Goal: Task Accomplishment & Management: Complete application form

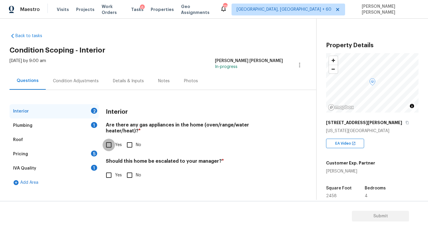
click at [110, 141] on input "Yes" at bounding box center [109, 145] width 12 height 12
checkbox input "true"
click at [70, 125] on div "Plumbing 1" at bounding box center [54, 126] width 89 height 14
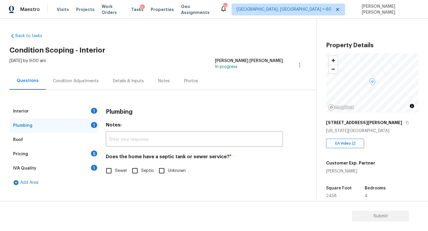
click at [112, 174] on input "Sewer" at bounding box center [109, 171] width 12 height 12
checkbox input "true"
click at [85, 152] on div "Pricing 5" at bounding box center [54, 154] width 89 height 14
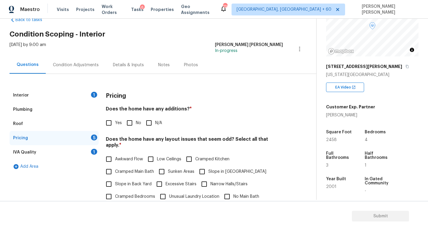
scroll to position [62, 0]
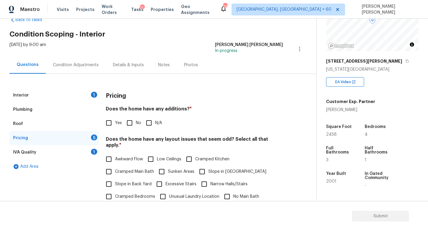
click at [130, 119] on input "No" at bounding box center [129, 123] width 12 height 12
checkbox input "true"
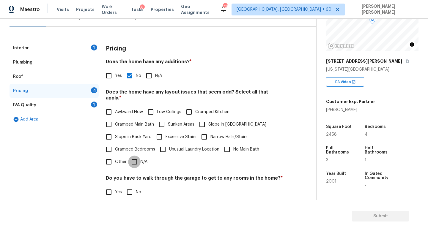
click at [131, 156] on input "N/A" at bounding box center [134, 162] width 12 height 12
checkbox input "true"
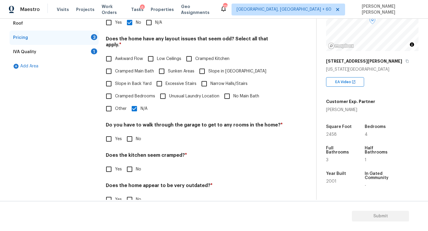
scroll to position [115, 0]
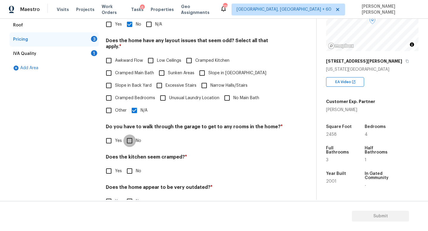
click at [129, 135] on input "No" at bounding box center [129, 141] width 12 height 12
checkbox input "true"
click at [128, 165] on input "No" at bounding box center [129, 171] width 12 height 12
checkbox input "true"
click at [127, 195] on input "No" at bounding box center [129, 201] width 12 height 12
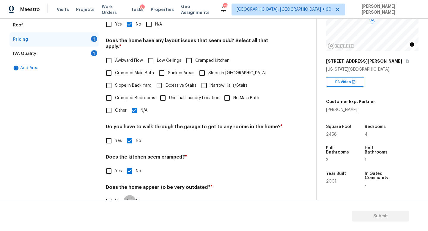
checkbox input "true"
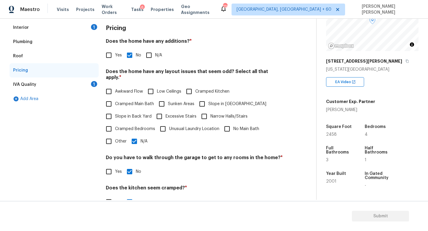
scroll to position [49, 0]
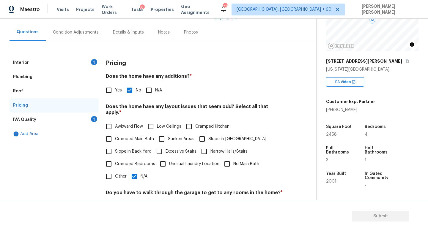
click at [78, 118] on div "IVA Quality 1" at bounding box center [54, 120] width 89 height 14
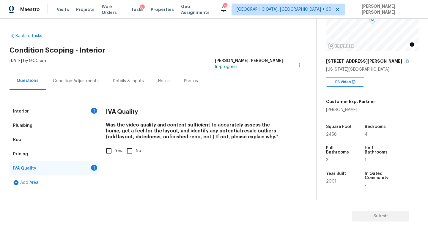
scroll to position [0, 0]
click at [114, 165] on div "IVA Quality Was the video quality and content sufficient to accurately assess t…" at bounding box center [194, 147] width 177 height 86
click at [107, 146] on input "Yes" at bounding box center [109, 151] width 12 height 12
checkbox input "true"
click at [80, 90] on div "Questions Condition Adjustments Details & Inputs Notes Photos" at bounding box center [163, 81] width 307 height 18
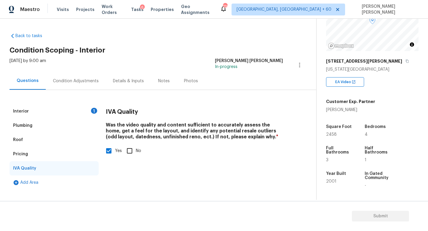
click at [80, 83] on div "Condition Adjustments" at bounding box center [76, 81] width 46 height 6
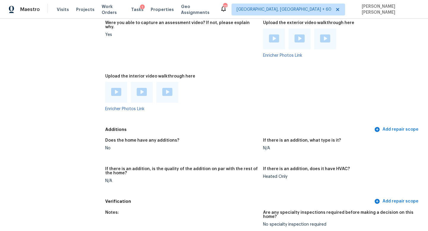
scroll to position [52, 0]
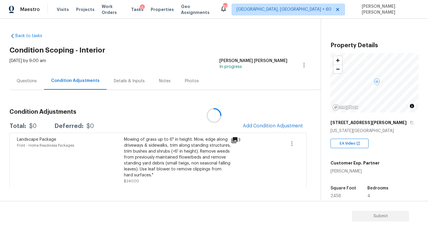
click at [213, 100] on div at bounding box center [214, 115] width 428 height 231
click at [38, 83] on div "Questions" at bounding box center [27, 81] width 34 height 18
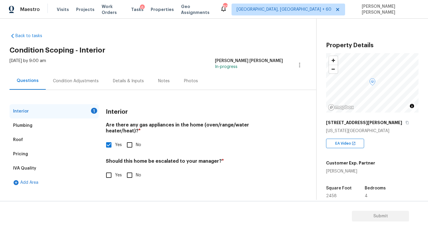
click at [75, 86] on div "Condition Adjustments" at bounding box center [76, 81] width 60 height 18
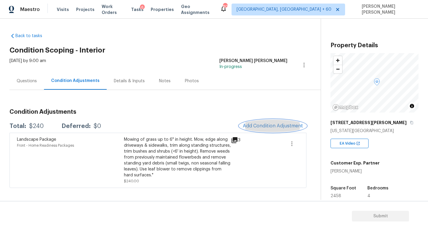
click at [287, 123] on span "Add Condition Adjustment" at bounding box center [273, 125] width 60 height 5
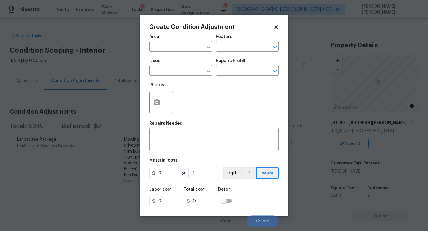
click at [177, 77] on span "Issue ​" at bounding box center [180, 67] width 63 height 24
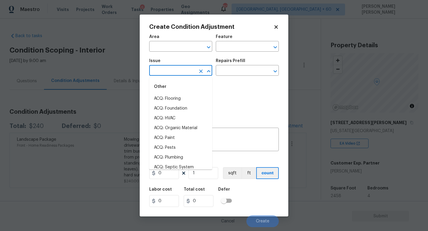
click at [168, 71] on input "text" at bounding box center [172, 71] width 46 height 9
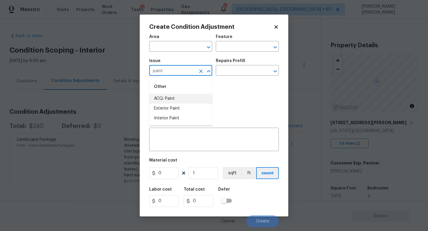
drag, startPoint x: 168, startPoint y: 115, endPoint x: 175, endPoint y: 92, distance: 23.7
click at [175, 92] on li "Other ACQ: Paint Exterior Paint Interior Paint" at bounding box center [180, 102] width 63 height 44
click at [175, 99] on li "ACQ: Paint" at bounding box center [180, 99] width 63 height 10
type input "ACQ: Paint"
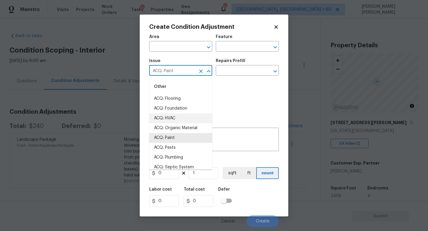
click at [229, 116] on div "Photos" at bounding box center [214, 98] width 130 height 39
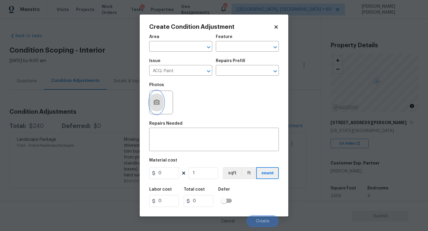
click at [155, 101] on icon "button" at bounding box center [157, 102] width 6 height 5
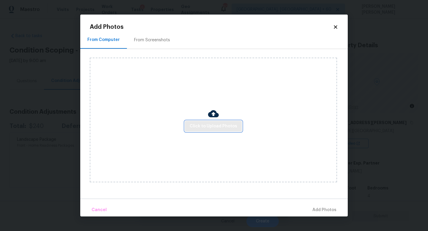
click at [201, 128] on span "Click to Upload Photos" at bounding box center [214, 126] width 48 height 7
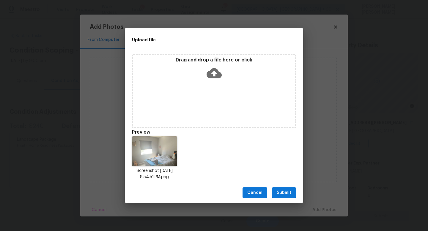
drag, startPoint x: 421, startPoint y: 231, endPoint x: 233, endPoint y: 119, distance: 218.6
click at [233, 119] on div "Upload file Drag and drop a file here or click Preview: Screenshot 2025-08-28 a…" at bounding box center [214, 115] width 428 height 231
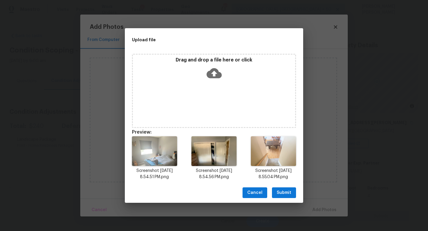
click at [285, 190] on span "Submit" at bounding box center [284, 192] width 15 height 7
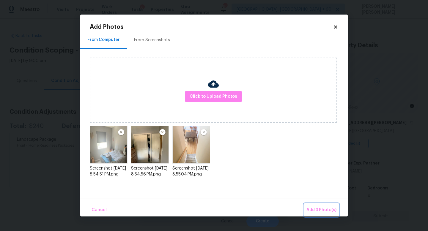
click at [323, 208] on span "Add 3 Photo(s)" at bounding box center [321, 210] width 30 height 7
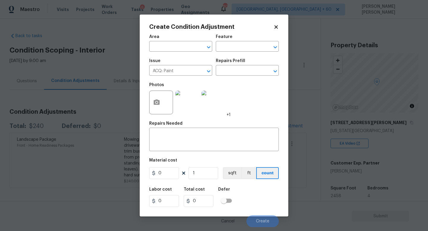
click at [239, 77] on div "Issue ACQ: Paint ​ Repairs Prefill ​" at bounding box center [214, 67] width 130 height 24
click at [239, 75] on input "text" at bounding box center [239, 71] width 46 height 9
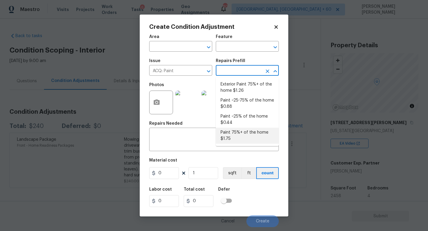
click at [239, 131] on li "Paint 75%+ of the home $1.75" at bounding box center [247, 136] width 63 height 16
type input "Acquisition"
type textarea "Acquisition Scope: 75%+ of the home will likely require interior paint"
type input "1.75"
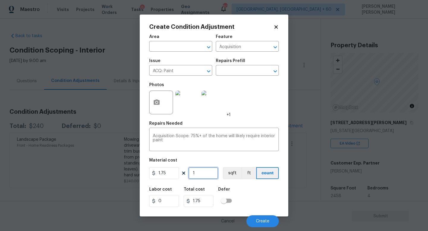
click at [202, 176] on input "1" at bounding box center [203, 173] width 30 height 12
type input "0"
type input "2"
type input "3.5"
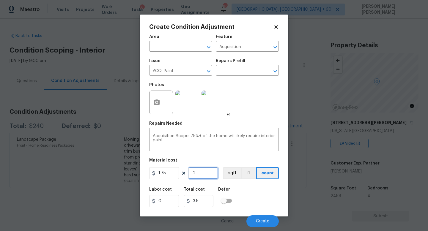
type input "24"
type input "42"
type input "245"
type input "428.75"
type input "2454"
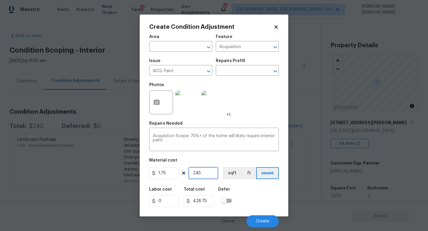
type input "4294.5"
type input "245"
type input "428.75"
type input "2458"
type input "4301.5"
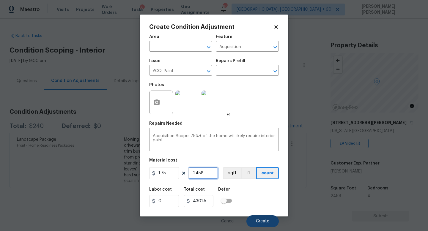
type input "2458"
click at [265, 221] on span "Create" at bounding box center [262, 221] width 13 height 4
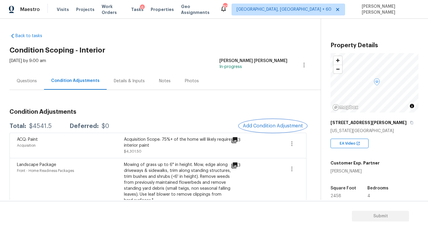
click at [270, 130] on button "Add Condition Adjustment" at bounding box center [272, 126] width 67 height 12
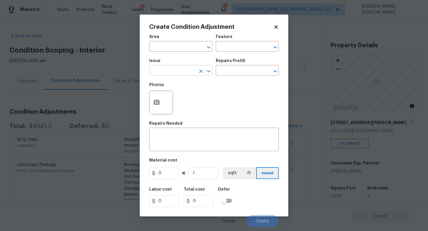
click at [184, 75] on input "text" at bounding box center [172, 71] width 46 height 9
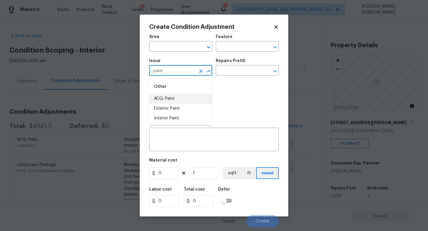
click at [181, 96] on li "ACQ: Paint" at bounding box center [180, 99] width 63 height 10
type input "ACQ: Paint"
click at [234, 70] on input "text" at bounding box center [239, 71] width 46 height 9
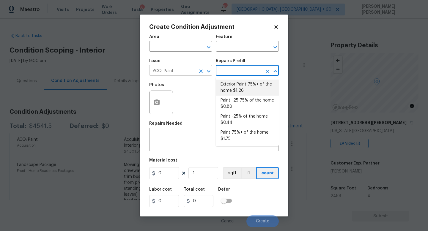
click at [203, 71] on icon "Clear" at bounding box center [201, 71] width 6 height 6
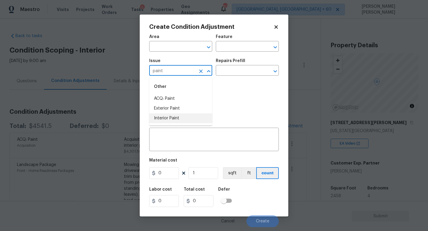
click at [193, 114] on li "Interior Paint" at bounding box center [180, 119] width 63 height 10
type input "Interior Paint"
click at [243, 68] on input "text" at bounding box center [239, 71] width 46 height 9
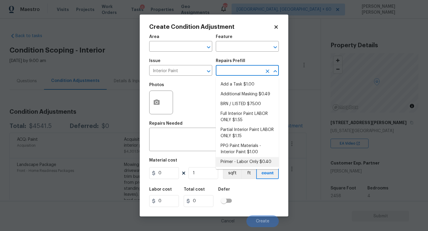
click at [249, 162] on li "Primer - Labor Only $0.40" at bounding box center [247, 162] width 63 height 10
type input "Overall Paint"
type textarea "Interior primer - PRIMER PROVIDED BY OPENDOOR - All nails, screws, drywall anch…"
type input "0.4"
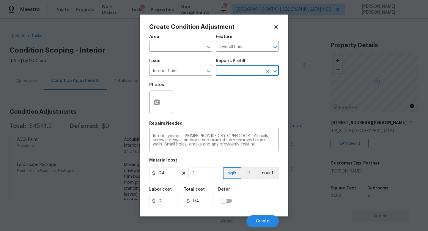
click at [205, 167] on figure "Material cost 0.4 1 sqft ft count" at bounding box center [214, 169] width 130 height 22
click at [201, 172] on input "1" at bounding box center [203, 173] width 30 height 12
type input "0"
type input "2"
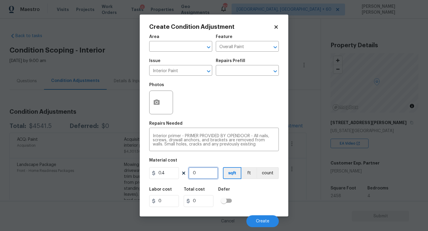
type input "0.8"
type input "24"
type input "9.6"
type input "245"
type input "98"
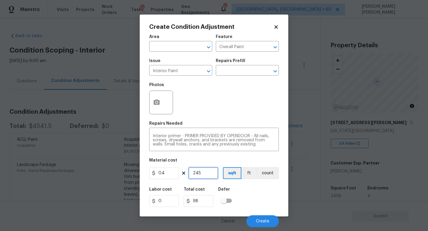
type input "2458"
type input "983.2"
type input "2458"
click at [262, 219] on span "Create" at bounding box center [262, 221] width 13 height 4
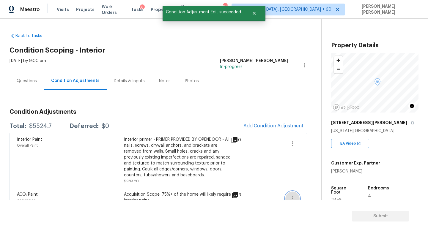
click at [291, 195] on button "button" at bounding box center [292, 199] width 14 height 14
click at [308, 189] on link "Edit" at bounding box center [326, 192] width 51 height 9
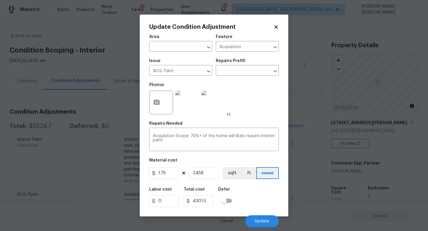
click at [307, 160] on body "Maestro Visits Projects Work Orders Tasks 6 Properties Geo Assignments 804 Knox…" at bounding box center [214, 115] width 428 height 231
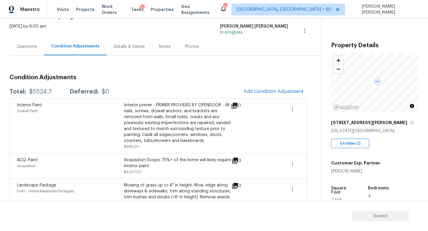
scroll to position [43, 0]
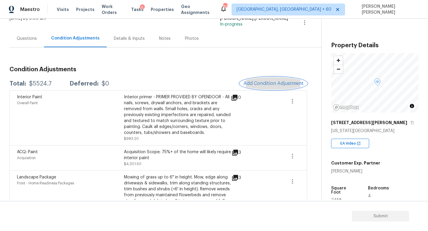
click at [264, 85] on span "Add Condition Adjustment" at bounding box center [273, 83] width 60 height 5
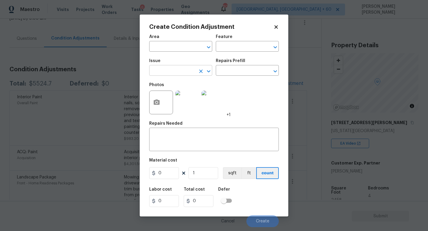
click at [166, 69] on input "text" at bounding box center [172, 71] width 46 height 9
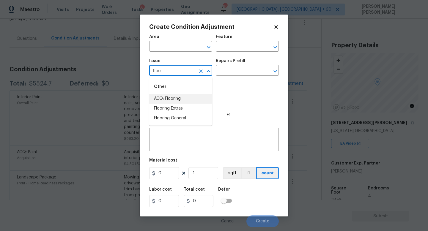
click at [171, 97] on li "ACQ: Flooring" at bounding box center [180, 99] width 63 height 10
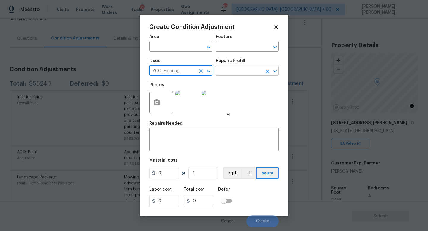
type input "ACQ: Flooring"
click at [231, 72] on input "text" at bounding box center [239, 71] width 46 height 9
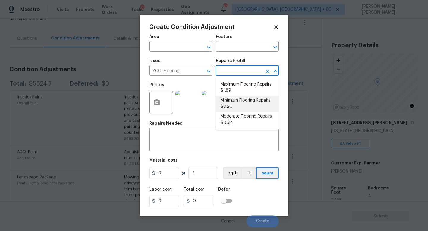
click at [232, 100] on li "Minimum Flooring Repairs $0.20" at bounding box center [247, 104] width 63 height 16
type input "Acquisition"
type textarea "Acquisition Scope: Minimum flooring repairs"
type input "0.2"
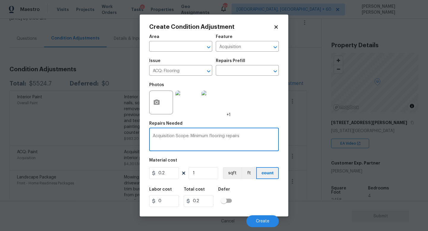
click at [254, 136] on textarea "Acquisition Scope: Minimum flooring repairs" at bounding box center [214, 140] width 122 height 12
type textarea "Acquisition Scope: Minimum flooring repairs carpet clean"
click at [198, 178] on input "1" at bounding box center [203, 173] width 30 height 12
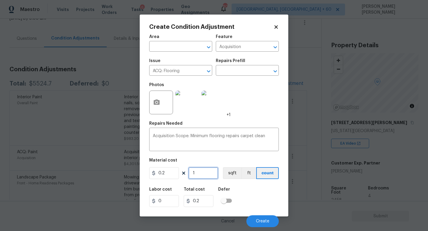
type input "0"
type input "2"
type input "0.4"
type input "24"
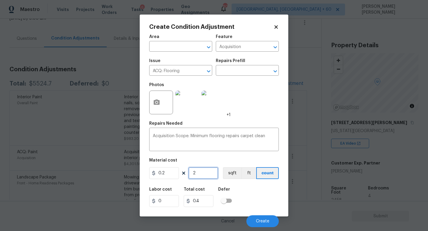
type input "4.8"
type input "245"
type input "49"
type input "2458"
type input "491.6"
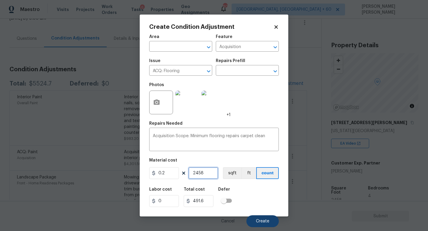
type input "2458"
click at [271, 220] on button "Create" at bounding box center [262, 221] width 32 height 12
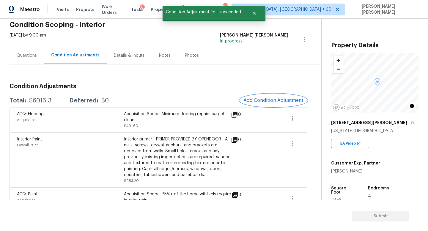
scroll to position [26, 0]
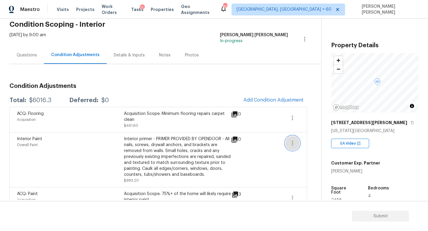
click at [289, 145] on icon "button" at bounding box center [292, 143] width 7 height 7
click at [307, 142] on div "Edit" at bounding box center [326, 142] width 46 height 6
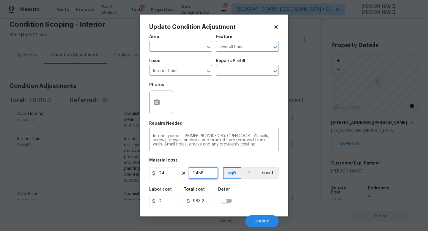
click at [206, 174] on input "2458" at bounding box center [203, 173] width 30 height 12
type input "245"
type input "98"
type input "24"
type input "9.6"
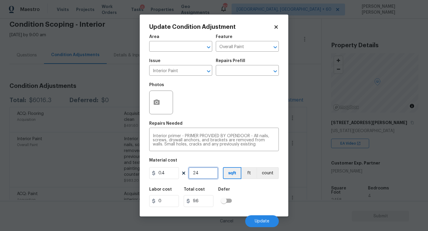
type input "2"
type input "0.8"
type input "25"
type input "10"
type input "258"
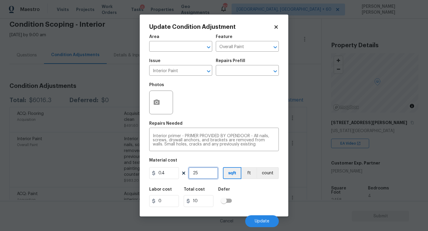
type input "103.2"
type input "2588"
type input "1035.2"
type input "2588"
click at [259, 221] on span "Update" at bounding box center [262, 221] width 15 height 4
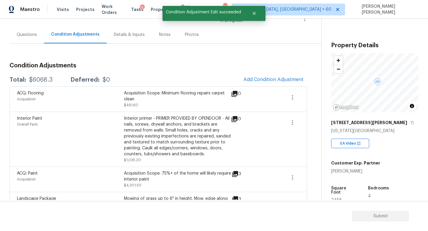
scroll to position [67, 0]
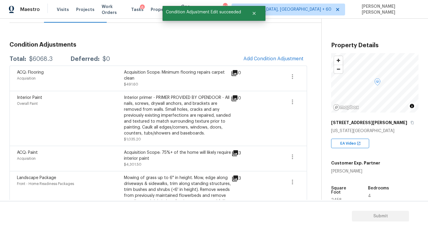
click at [280, 160] on span at bounding box center [271, 159] width 23 height 18
click at [292, 157] on icon "button" at bounding box center [292, 157] width 1 height 5
click at [317, 157] on div "Edit" at bounding box center [326, 156] width 46 height 6
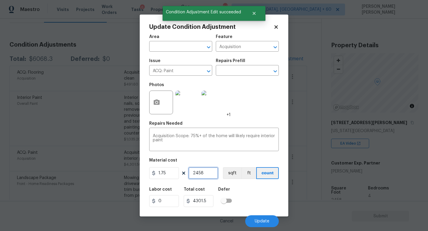
click at [198, 174] on input "2458" at bounding box center [203, 173] width 30 height 12
type input "258"
type input "451.5"
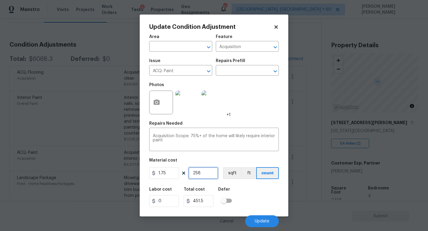
type input "2558"
type input "4476.5"
type input "258"
type input "451.5"
type input "2588"
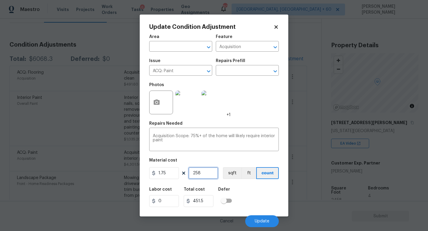
type input "4529"
type input "2588"
click at [262, 221] on span "Update" at bounding box center [262, 221] width 15 height 4
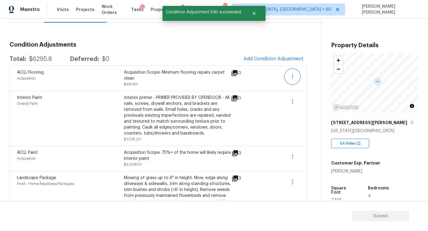
click at [296, 74] on button "button" at bounding box center [292, 77] width 14 height 14
click at [315, 74] on div "Edit" at bounding box center [326, 76] width 46 height 6
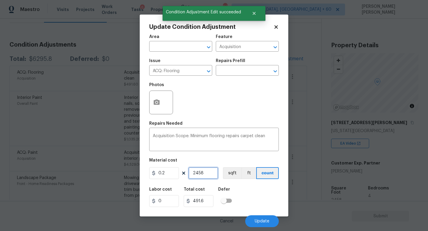
click at [208, 172] on input "2458" at bounding box center [203, 173] width 30 height 12
type input "245"
type input "49"
type input "24"
type input "4.8"
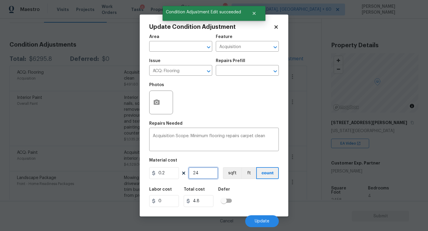
type input "2"
type input "0.4"
type input "25"
type input "5"
type input "258"
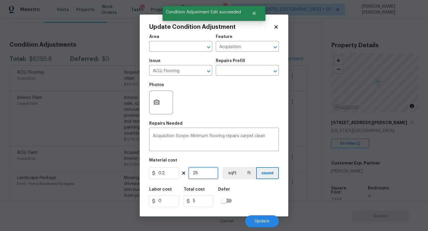
type input "51.6"
type input "2588"
type input "517.6"
type input "2588"
click at [265, 218] on button "Update" at bounding box center [262, 221] width 34 height 12
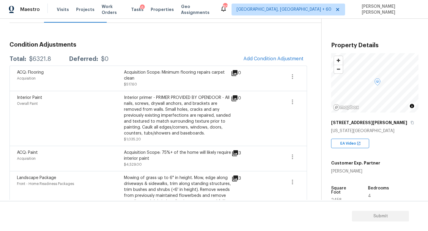
click at [41, 58] on div "$6321.8" at bounding box center [40, 59] width 22 height 6
copy div "$6321.8"
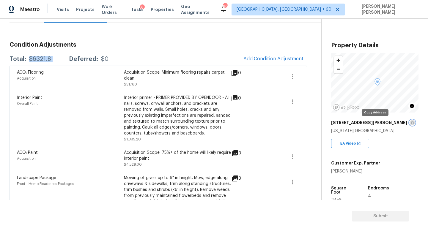
click at [410, 122] on icon "button" at bounding box center [412, 123] width 4 height 4
copy div "$6321.8"
click at [410, 122] on icon "button" at bounding box center [412, 123] width 4 height 4
click at [42, 58] on div "$6321.8" at bounding box center [40, 59] width 22 height 6
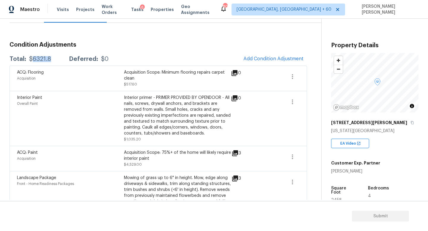
click at [42, 58] on div "$6321.8" at bounding box center [40, 59] width 22 height 6
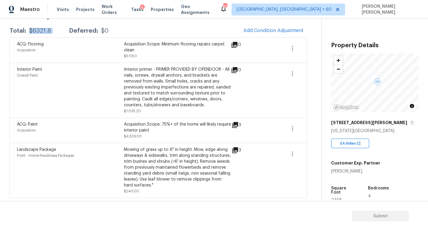
scroll to position [0, 0]
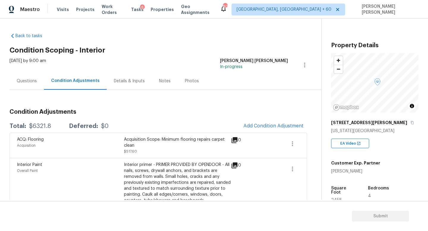
click at [19, 79] on div "Questions" at bounding box center [27, 81] width 20 height 6
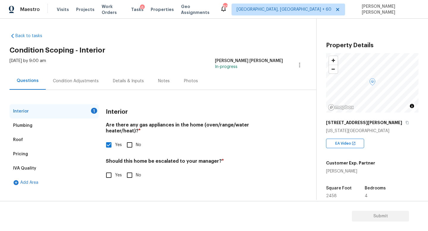
click at [131, 169] on input "No" at bounding box center [129, 175] width 12 height 12
checkbox input "true"
click at [364, 213] on span "Submit" at bounding box center [381, 216] width 48 height 7
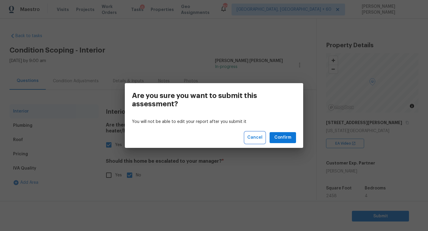
click at [251, 138] on span "Cancel" at bounding box center [254, 137] width 15 height 7
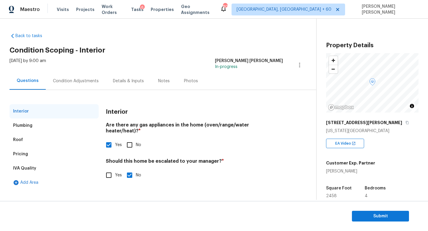
click at [23, 151] on div "Pricing" at bounding box center [20, 154] width 15 height 6
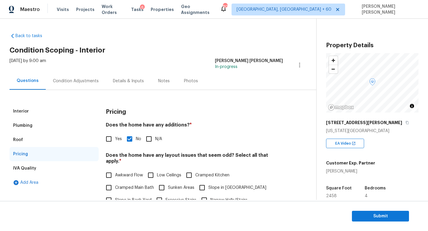
scroll to position [101, 0]
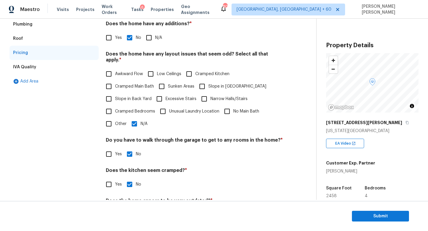
click at [114, 118] on input "Other" at bounding box center [109, 124] width 12 height 12
checkbox input "true"
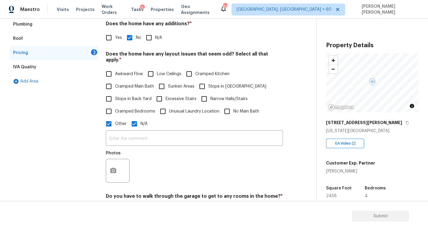
click at [133, 123] on input "N/A" at bounding box center [134, 124] width 12 height 12
checkbox input "false"
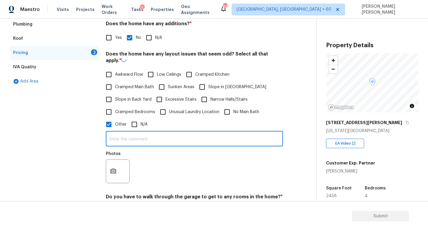
click at [131, 141] on div "​ Photos" at bounding box center [194, 159] width 177 height 56
type input "Discrepancy in sq ft"
click at [110, 163] on button "button" at bounding box center [113, 170] width 14 height 23
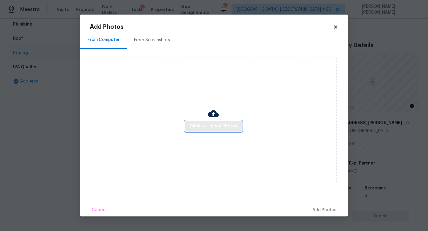
click at [192, 128] on span "Click to Upload Photos" at bounding box center [214, 126] width 48 height 7
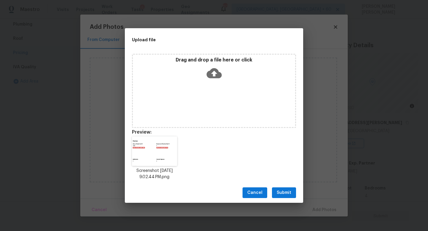
click at [284, 193] on span "Submit" at bounding box center [284, 192] width 15 height 7
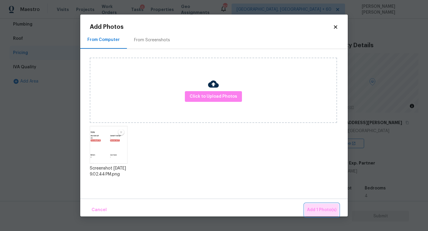
click at [313, 205] on button "Add 1 Photo(s)" at bounding box center [322, 210] width 34 height 13
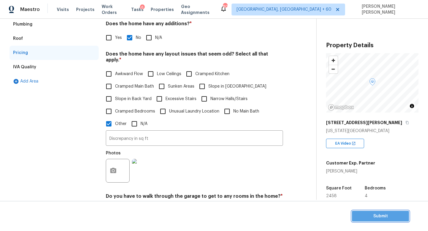
click at [387, 215] on span "Submit" at bounding box center [381, 216] width 48 height 7
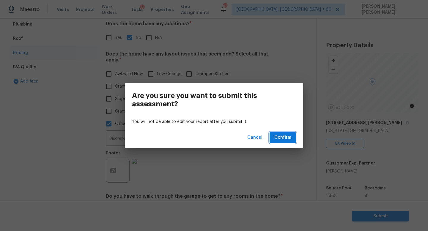
click at [275, 135] on span "Confirm" at bounding box center [282, 137] width 17 height 7
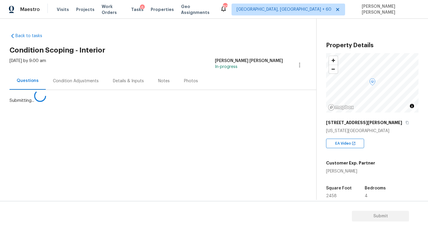
scroll to position [0, 0]
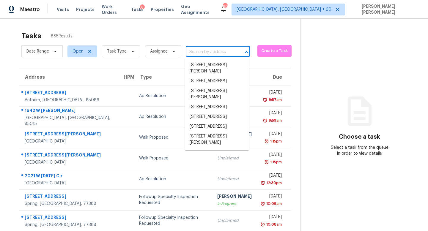
click at [220, 52] on input "text" at bounding box center [210, 52] width 48 height 9
paste input "2357 Cornell Cir, McDonough, GA 30253"
type input "2357 Cornell Cir, McDonough, GA 30253"
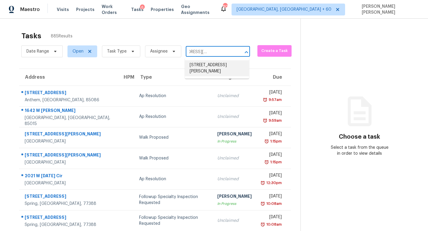
click at [220, 66] on li "2357 Cornell Cir, McDonough, GA 30253" at bounding box center [217, 68] width 64 height 16
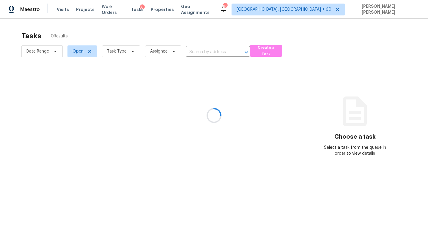
type input "2357 Cornell Cir, McDonough, GA 30253"
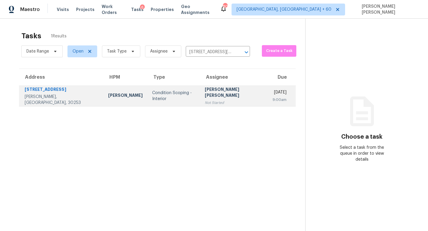
click at [227, 101] on td "Jishnu Manoj Not Started" at bounding box center [234, 96] width 68 height 21
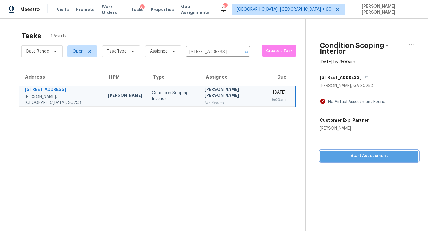
click at [356, 148] on div "Condition Scoping - Interior Aug 29th 2025 by 9:00am 2357 Cornell Cir McDonough…" at bounding box center [362, 90] width 113 height 143
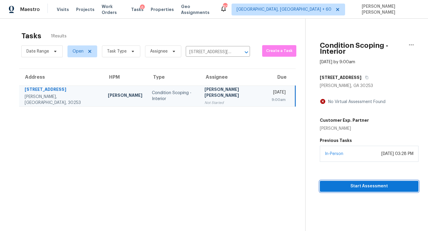
click at [364, 184] on button "Start Assessment" at bounding box center [369, 186] width 99 height 11
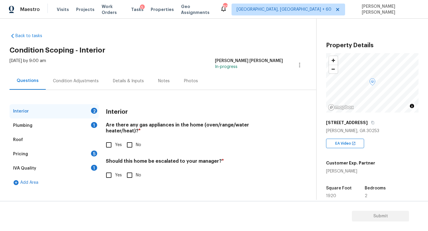
click at [112, 141] on input "Yes" at bounding box center [109, 145] width 12 height 12
checkbox input "true"
click at [130, 167] on div "Should this home be escalated to your manager? * Yes No" at bounding box center [194, 170] width 177 height 23
click at [130, 169] on input "No" at bounding box center [129, 175] width 12 height 12
checkbox input "true"
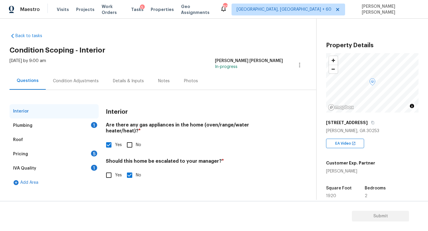
click at [81, 128] on div "Plumbing 1" at bounding box center [54, 126] width 89 height 14
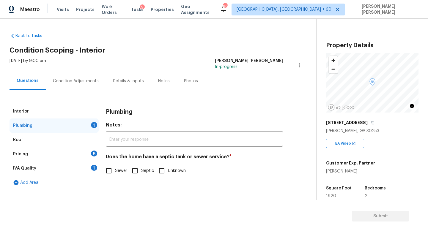
click at [117, 171] on span "Sewer" at bounding box center [121, 171] width 12 height 6
click at [115, 171] on input "Sewer" at bounding box center [109, 171] width 12 height 12
checkbox input "true"
click at [79, 152] on div "Pricing 5" at bounding box center [54, 154] width 89 height 14
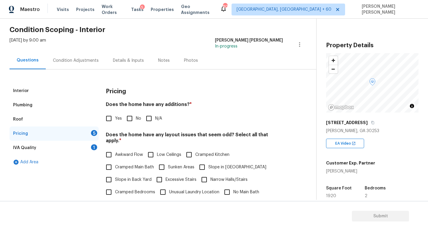
scroll to position [23, 0]
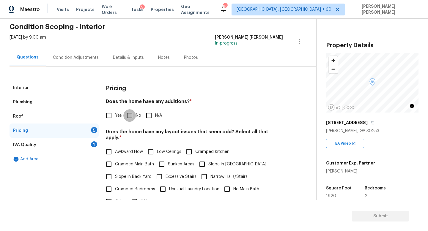
click at [126, 110] on input "No" at bounding box center [129, 115] width 12 height 12
checkbox input "true"
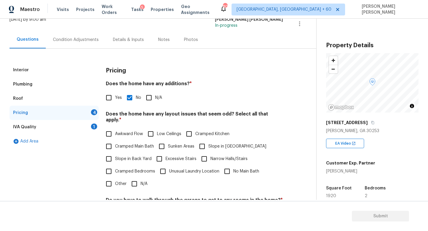
click at [135, 185] on div "Pricing Does the home have any additions? * Yes No N/A Does the home have any l…" at bounding box center [194, 175] width 177 height 225
click at [135, 178] on input "N/A" at bounding box center [134, 184] width 12 height 12
checkbox input "true"
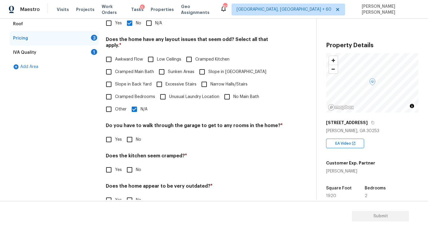
scroll to position [125, 0]
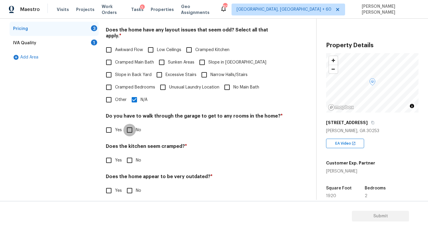
click at [131, 124] on input "No" at bounding box center [129, 130] width 12 height 12
checkbox input "true"
click at [131, 162] on div "Pricing Does the home have any additions? * Yes No N/A Does the home have any l…" at bounding box center [194, 91] width 177 height 225
click at [131, 158] on input "No" at bounding box center [129, 160] width 12 height 12
checkbox input "true"
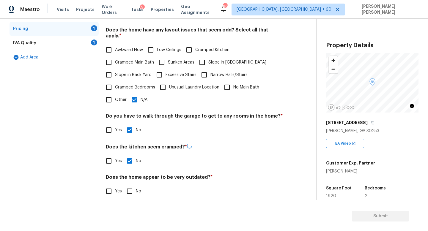
click at [134, 185] on input "No" at bounding box center [129, 191] width 12 height 12
checkbox input "true"
click at [49, 42] on div "IVA Quality 1" at bounding box center [54, 43] width 89 height 14
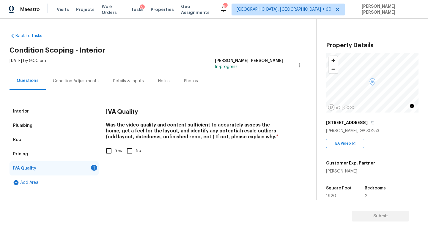
scroll to position [0, 0]
click at [114, 156] on input "Yes" at bounding box center [109, 151] width 12 height 12
checkbox input "true"
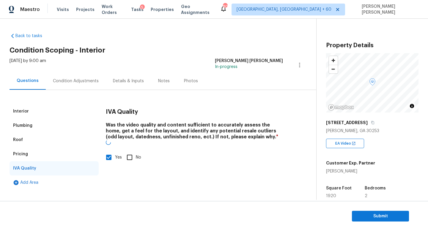
click at [72, 77] on div "Condition Adjustments" at bounding box center [76, 81] width 60 height 18
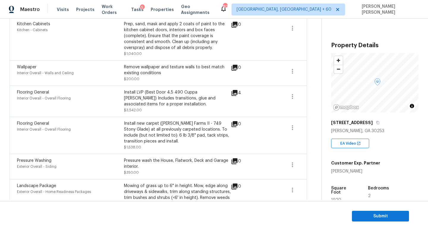
scroll to position [451, 0]
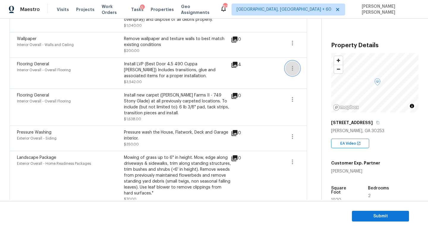
click at [290, 68] on button "button" at bounding box center [292, 68] width 14 height 14
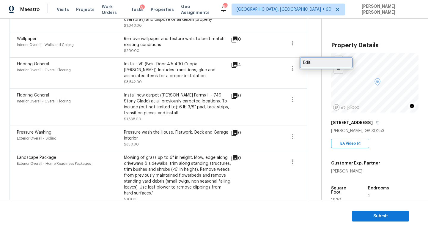
click at [307, 64] on div "Edit" at bounding box center [326, 63] width 46 height 6
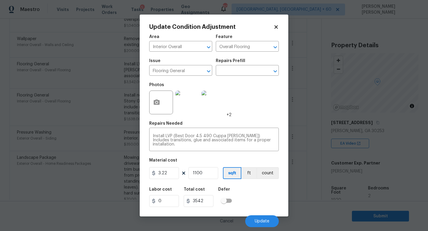
click at [300, 99] on body "Maestro Visits Projects Work Orders Tasks 5 Properties Geo Assignments 803 Knox…" at bounding box center [214, 115] width 428 height 231
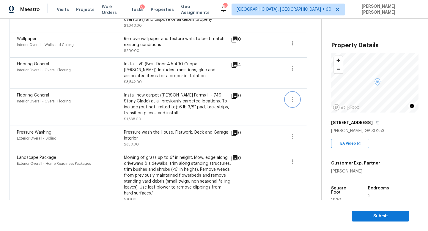
click at [293, 96] on icon "button" at bounding box center [292, 99] width 7 height 7
click at [304, 97] on link "Edit" at bounding box center [326, 93] width 51 height 9
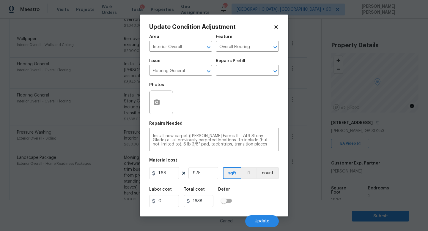
click at [304, 101] on body "Maestro Visits Projects Work Orders Tasks 5 Properties Geo Assignments 803 Knox…" at bounding box center [214, 115] width 428 height 231
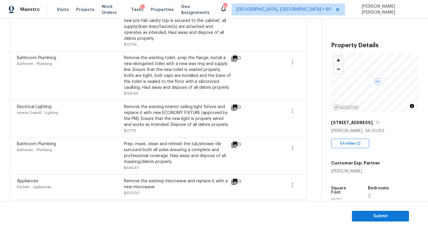
scroll to position [0, 0]
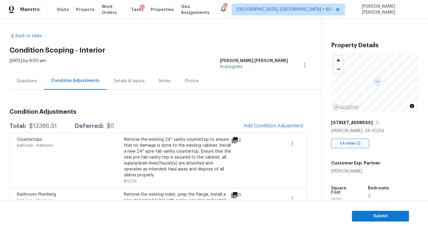
click at [33, 84] on div "Questions" at bounding box center [27, 81] width 34 height 18
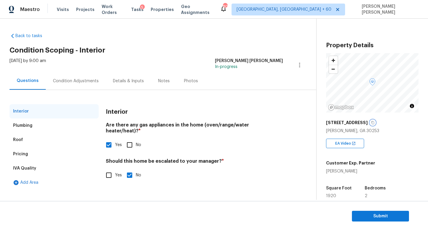
click at [370, 120] on button "button" at bounding box center [372, 122] width 5 height 5
click at [366, 216] on span "Submit" at bounding box center [381, 216] width 48 height 7
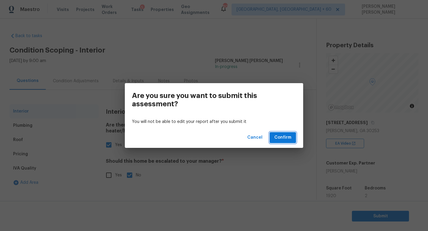
click at [285, 135] on span "Confirm" at bounding box center [282, 137] width 17 height 7
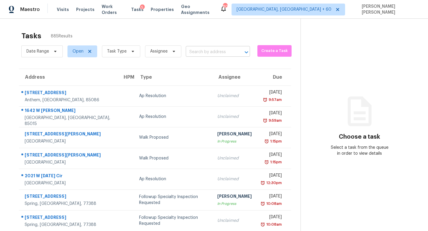
click at [204, 50] on input "text" at bounding box center [210, 52] width 48 height 9
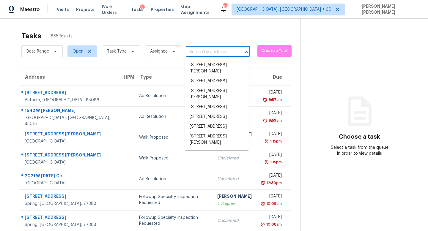
paste input "9056 Laurel Ct, Highlands Ranch, CO 80126"
type input "9056 Laurel Ct, Highlands Ranch, CO 80126"
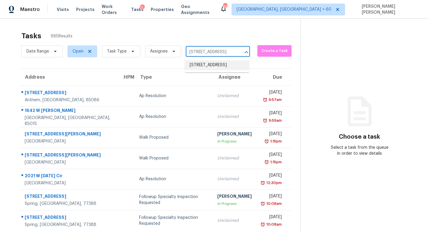
click at [210, 67] on li "9056 Laurel Ct, Highlands Ranch, CO 80126" at bounding box center [217, 65] width 64 height 10
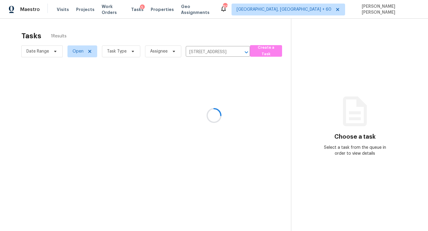
click at [202, 92] on div at bounding box center [214, 115] width 428 height 231
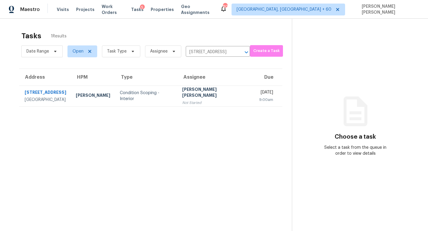
click at [202, 92] on div "[PERSON_NAME] [PERSON_NAME]" at bounding box center [216, 92] width 68 height 13
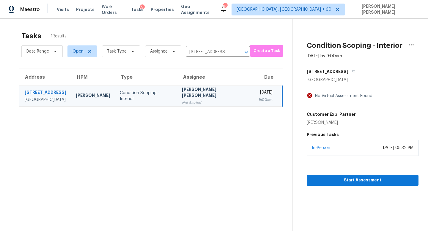
click at [382, 145] on div "August 28, 2025 at 05:32 PM" at bounding box center [398, 148] width 32 height 6
click at [361, 171] on div "Start Assessment" at bounding box center [363, 171] width 112 height 30
click at [360, 179] on span "Start Assessment" at bounding box center [362, 180] width 102 height 7
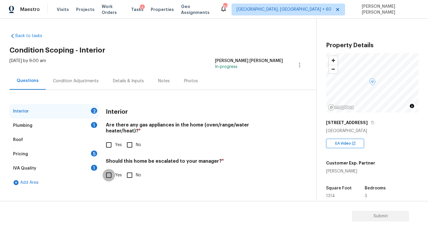
click at [112, 172] on input "Yes" at bounding box center [109, 175] width 12 height 12
checkbox input "true"
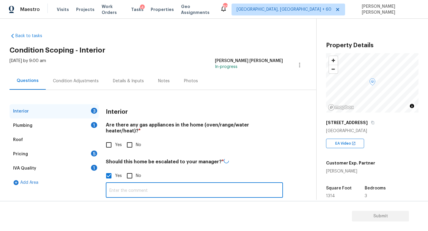
click at [143, 189] on input "text" at bounding box center [194, 191] width 177 height 14
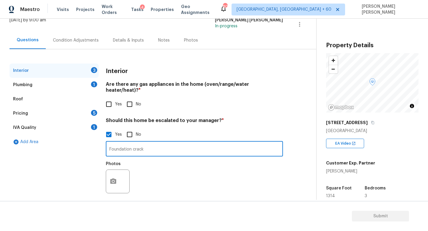
type input "Foundation crack"
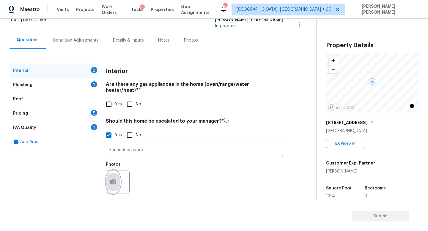
click at [117, 175] on button "button" at bounding box center [113, 182] width 14 height 23
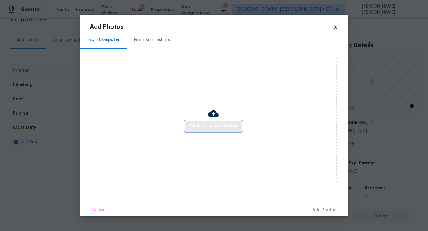
click at [211, 125] on span "Click to Upload Photos" at bounding box center [214, 126] width 48 height 7
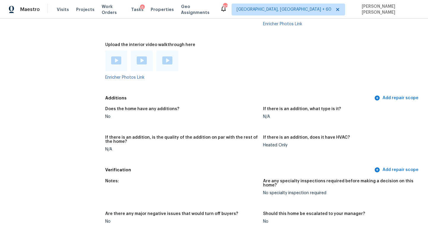
scroll to position [1315, 0]
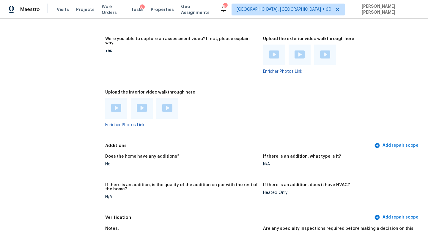
click at [113, 104] on img at bounding box center [116, 108] width 10 height 8
click at [139, 104] on img at bounding box center [142, 108] width 10 height 8
click at [165, 104] on img at bounding box center [167, 108] width 10 height 8
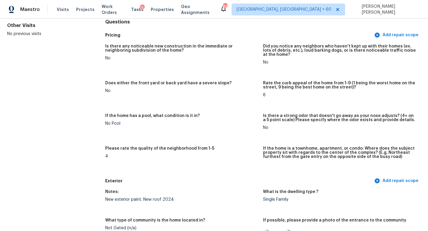
scroll to position [0, 0]
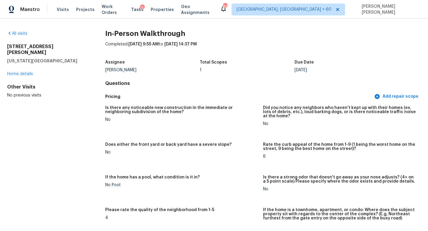
click at [15, 30] on div "All visits 5567 Butterfield Dr Colorado Springs, CO 80923 Home details Other Vi…" at bounding box center [214, 125] width 428 height 213
click at [18, 33] on link "All visits" at bounding box center [17, 34] width 20 height 4
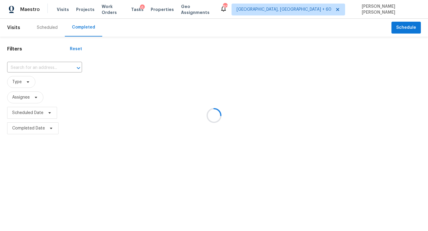
click at [41, 67] on div at bounding box center [214, 115] width 428 height 231
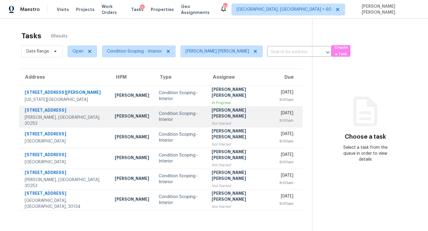
click at [218, 124] on td "[PERSON_NAME] [PERSON_NAME] Not Started" at bounding box center [241, 116] width 68 height 21
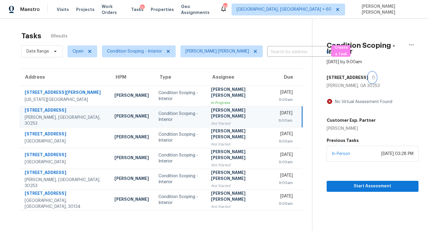
click at [368, 80] on button "button" at bounding box center [372, 77] width 8 height 11
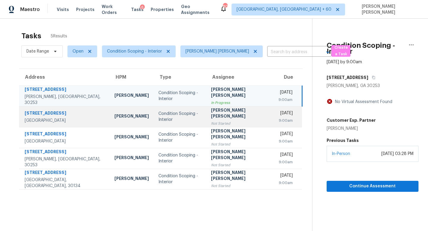
click at [199, 111] on td "Condition Scoping - Interior" at bounding box center [180, 116] width 53 height 21
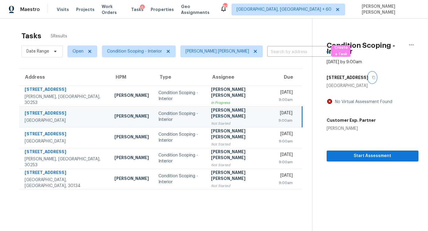
click at [372, 76] on icon "button" at bounding box center [374, 78] width 4 height 4
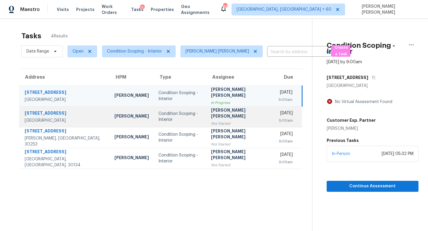
click at [211, 116] on div "[PERSON_NAME] [PERSON_NAME]" at bounding box center [240, 113] width 58 height 13
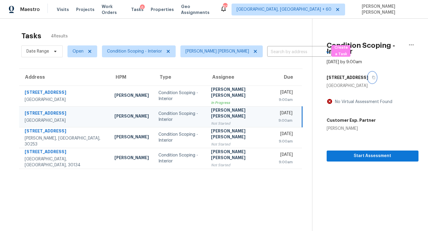
click at [372, 78] on icon "button" at bounding box center [374, 78] width 4 height 4
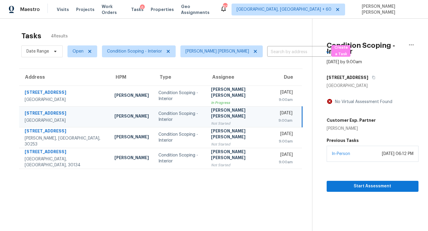
click at [278, 112] on div "[DATE]" at bounding box center [285, 113] width 14 height 7
click at [372, 78] on icon "button" at bounding box center [373, 77] width 3 height 3
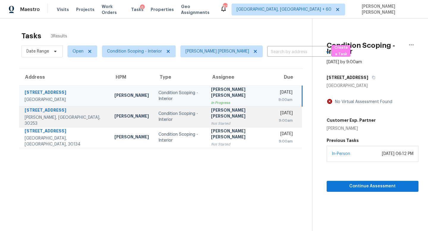
click at [187, 110] on td "Condition Scoping - Interior" at bounding box center [180, 116] width 53 height 21
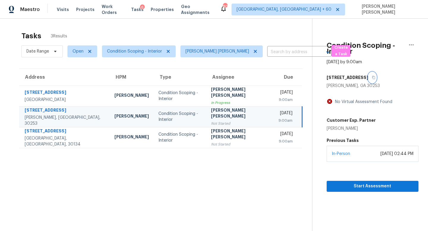
click at [372, 78] on icon "button" at bounding box center [374, 78] width 4 height 4
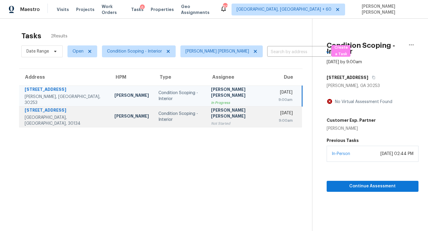
click at [206, 113] on td "[PERSON_NAME] [PERSON_NAME] Not Started" at bounding box center [239, 116] width 67 height 21
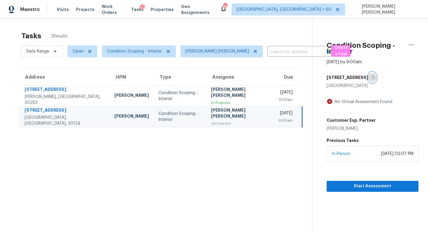
click at [368, 78] on button "button" at bounding box center [372, 77] width 8 height 11
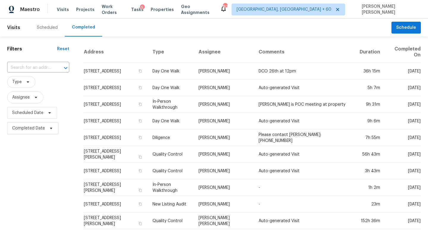
click at [27, 75] on span "Type" at bounding box center [38, 81] width 62 height 15
click at [28, 73] on div "​" at bounding box center [38, 68] width 62 height 13
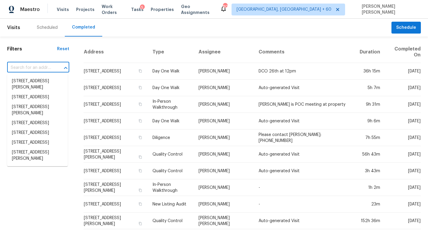
click at [30, 65] on input "text" at bounding box center [29, 67] width 45 height 9
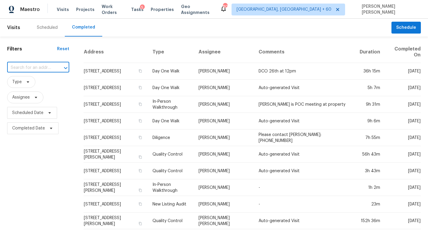
paste input "[STREET_ADDRESS][PERSON_NAME]"
type input "[STREET_ADDRESS][PERSON_NAME]"
click at [60, 86] on li "[STREET_ADDRESS][PERSON_NAME]" at bounding box center [37, 84] width 61 height 16
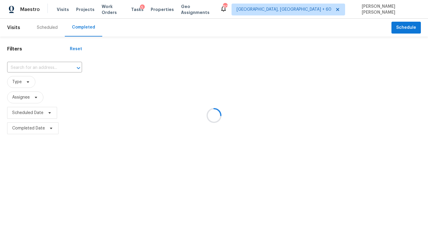
type input "[STREET_ADDRESS][PERSON_NAME]"
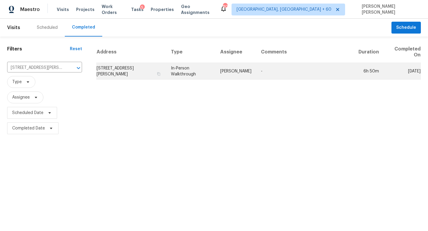
click at [223, 67] on td "[PERSON_NAME]" at bounding box center [235, 71] width 41 height 17
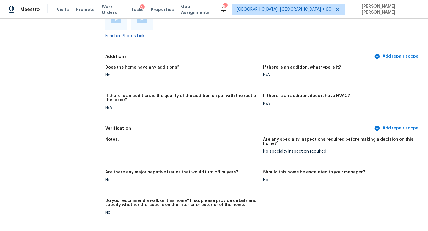
scroll to position [1075, 0]
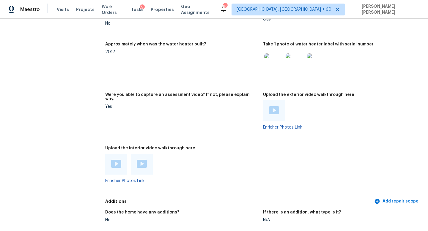
click at [114, 160] on img at bounding box center [116, 164] width 10 height 8
click at [144, 160] on img at bounding box center [142, 164] width 10 height 8
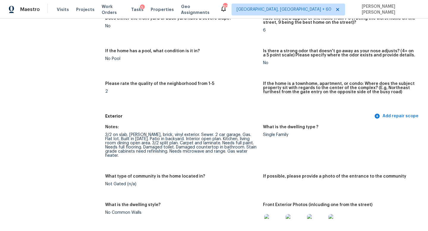
scroll to position [125, 0]
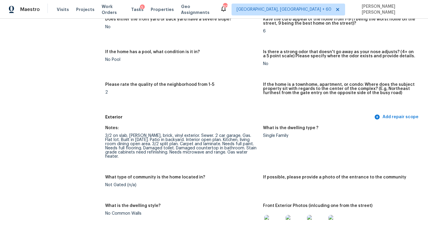
click at [174, 126] on div "Notes:" at bounding box center [181, 130] width 153 height 8
click at [166, 140] on div "3/2 on slab. [PERSON_NAME], brick, vinyl exterior. Sewer. 2 car garage. Gas. Fl…" at bounding box center [181, 146] width 153 height 25
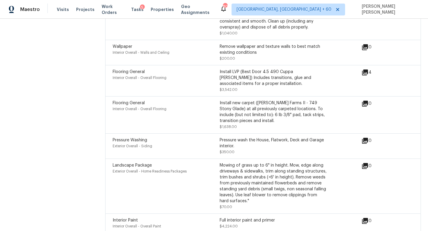
scroll to position [1727, 0]
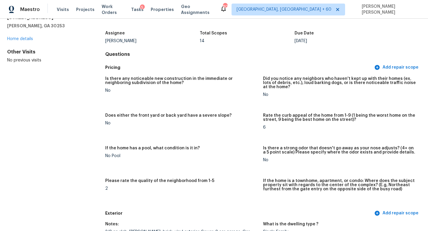
scroll to position [0, 0]
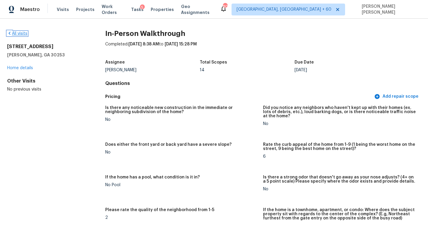
click at [17, 34] on link "All visits" at bounding box center [17, 34] width 20 height 4
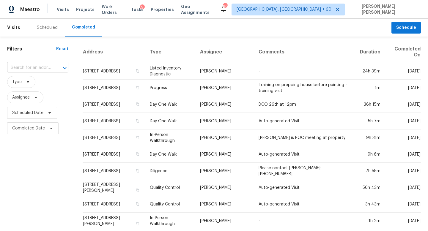
click at [38, 68] on input "text" at bounding box center [29, 67] width 45 height 9
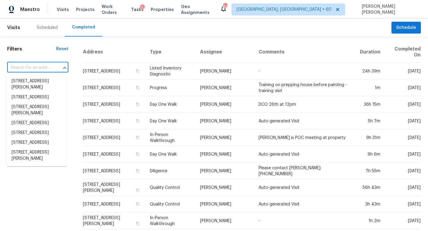
paste input "[STREET_ADDRESS]"
type input "[STREET_ADDRESS]"
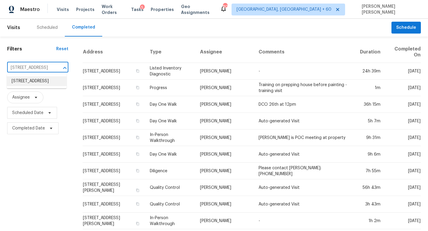
click at [48, 80] on li "[STREET_ADDRESS]" at bounding box center [37, 81] width 60 height 10
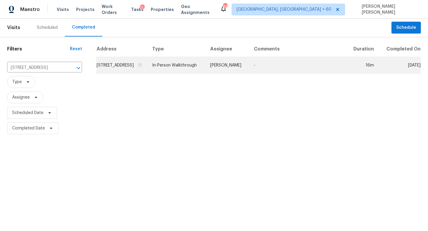
click at [205, 64] on td "In-Person Walkthrough" at bounding box center [176, 65] width 58 height 17
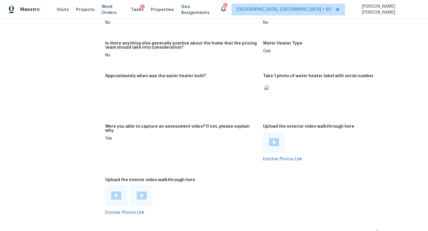
scroll to position [1121, 0]
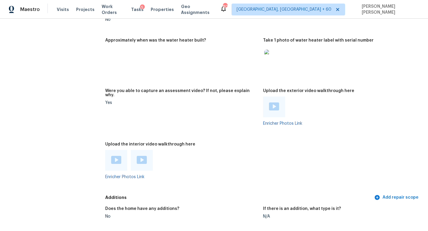
click at [117, 156] on img at bounding box center [116, 160] width 10 height 8
click at [143, 156] on img at bounding box center [142, 160] width 10 height 8
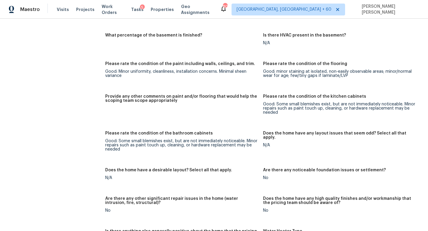
scroll to position [1185, 0]
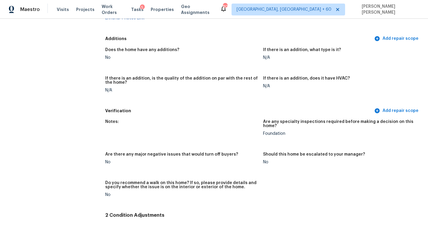
scroll to position [1368, 0]
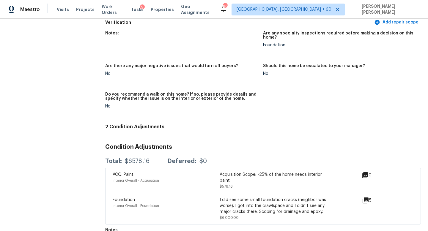
click at [363, 197] on icon at bounding box center [365, 200] width 7 height 7
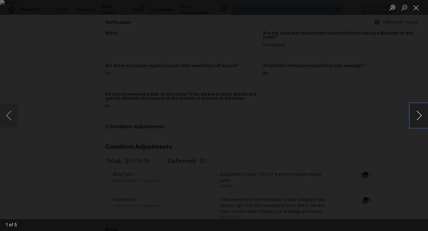
click at [416, 113] on button "Next image" at bounding box center [419, 116] width 18 height 24
click at [419, 115] on button "Next image" at bounding box center [419, 116] width 18 height 24
click at [421, 121] on button "Next image" at bounding box center [419, 116] width 18 height 24
click at [41, 108] on div "Lightbox" at bounding box center [214, 115] width 428 height 231
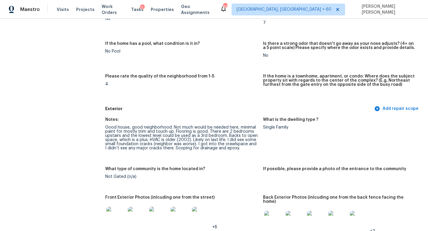
scroll to position [0, 0]
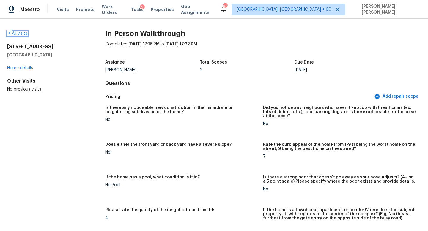
click at [22, 32] on link "All visits" at bounding box center [17, 34] width 20 height 4
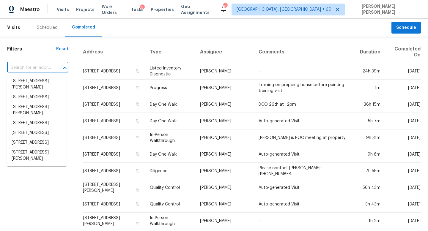
click at [39, 69] on input "text" at bounding box center [29, 67] width 45 height 9
paste input "4518 Meadowland Pl, San Antonio, TX 78222"
type input "4518 Meadowland Pl, San Antonio, TX 78222"
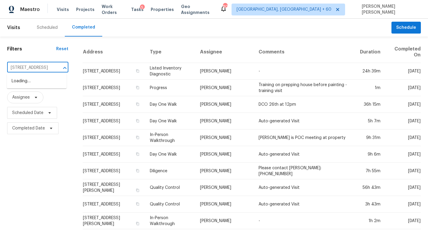
scroll to position [0, 46]
click at [51, 85] on li "4518 Meadowland Pl, San Antonio, TX 78222" at bounding box center [37, 81] width 60 height 10
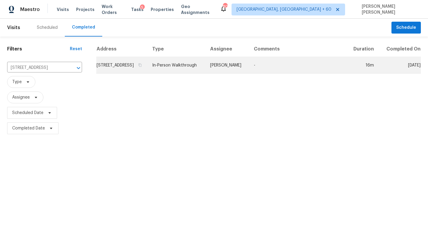
click at [249, 67] on td "Felix Ramos" at bounding box center [227, 65] width 44 height 17
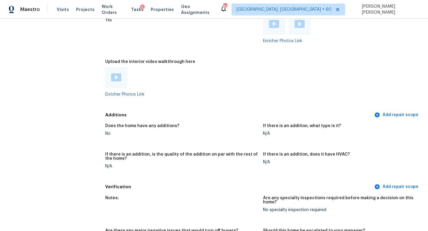
scroll to position [1141, 0]
click at [116, 67] on div at bounding box center [116, 77] width 22 height 21
click at [118, 73] on img at bounding box center [116, 77] width 10 height 8
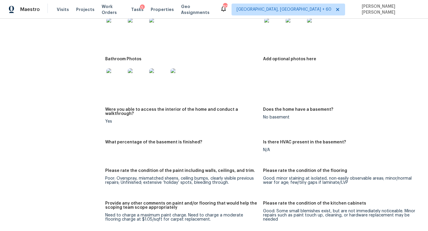
scroll to position [752, 0]
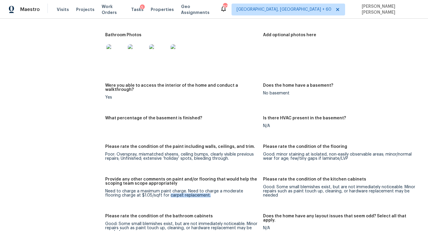
drag, startPoint x: 152, startPoint y: 188, endPoint x: 194, endPoint y: 188, distance: 42.5
click at [194, 189] on div "Need to charge a maximum paint charge. Need to charge a moderate flooring charg…" at bounding box center [181, 193] width 153 height 8
copy div "carpet replacement."
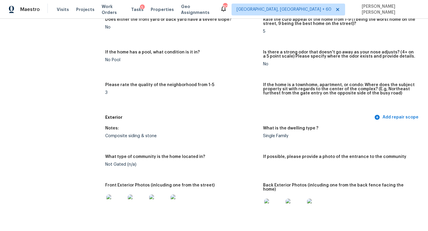
scroll to position [0, 0]
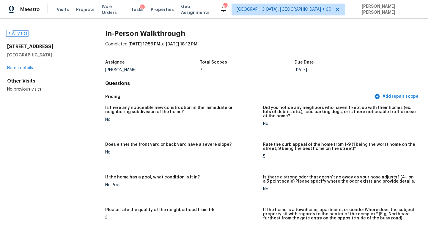
click at [15, 33] on link "All visits" at bounding box center [17, 34] width 20 height 4
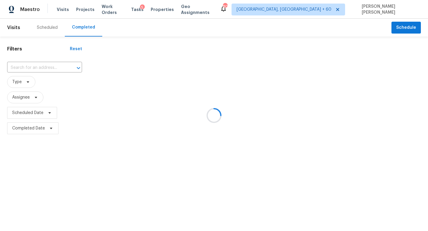
click at [44, 67] on div at bounding box center [214, 115] width 428 height 231
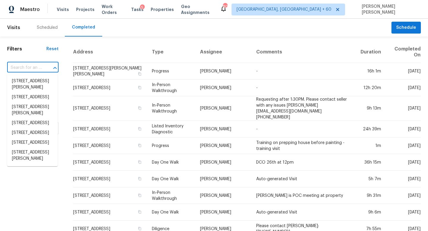
click at [37, 70] on input "text" at bounding box center [24, 67] width 35 height 9
paste input "705 Chaseridge Dr, McDonough, GA 30253"
type input "705 Chaseridge Dr, McDonough, GA 30253"
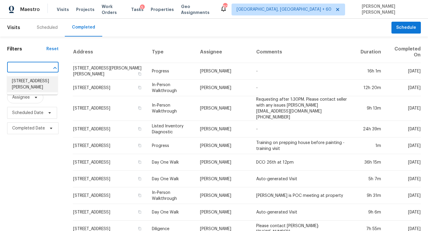
click at [44, 84] on li "705 Chaseridge Dr, McDonough, GA 30253" at bounding box center [32, 84] width 51 height 16
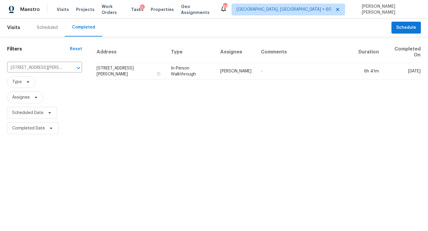
click at [231, 68] on td "Wesley Brooks" at bounding box center [235, 71] width 41 height 17
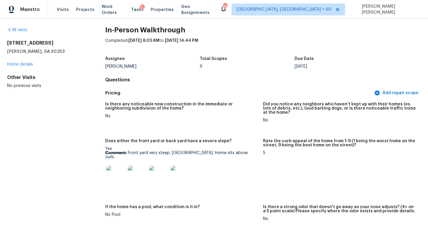
scroll to position [4, 0]
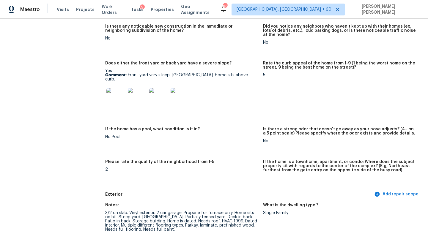
scroll to position [880, 0]
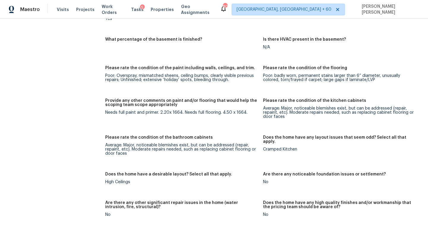
click at [84, 55] on div "All visits 705 Chaseridge Dr McDonough, GA 30253 Home details Other Visits No p…" at bounding box center [46, 92] width 79 height 1884
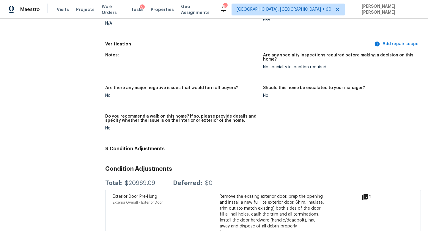
scroll to position [1178, 0]
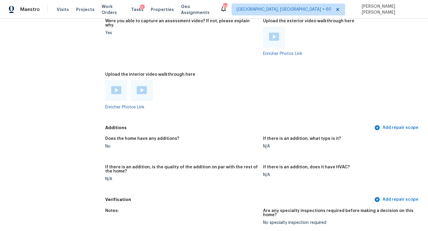
click at [113, 86] on img at bounding box center [116, 90] width 10 height 8
click at [140, 86] on img at bounding box center [142, 90] width 10 height 8
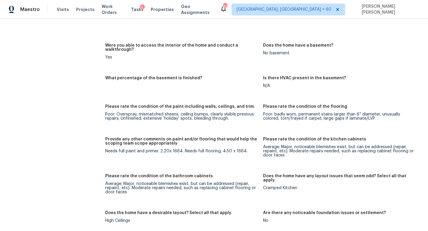
scroll to position [842, 0]
drag, startPoint x: 184, startPoint y: 137, endPoint x: 219, endPoint y: 138, distance: 34.8
click at [219, 149] on div "Needs full paint and primer. 2.20x 1664. Needs full flooring. 4.50 x 1664." at bounding box center [181, 151] width 153 height 4
copy div "Needs full flooring"
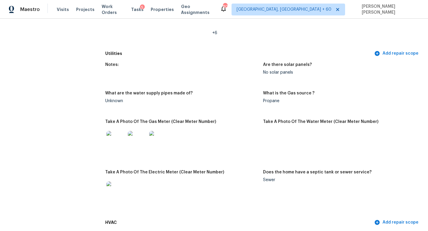
scroll to position [0, 0]
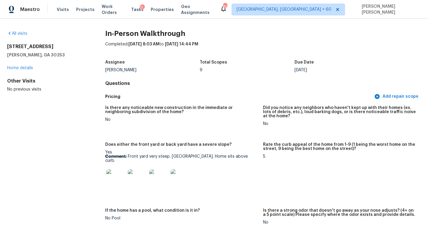
click at [22, 29] on div "All visits 705 Chaseridge Dr McDonough, GA 30253 Home details Other Visits No p…" at bounding box center [214, 125] width 428 height 213
click at [22, 32] on link "All visits" at bounding box center [17, 34] width 20 height 4
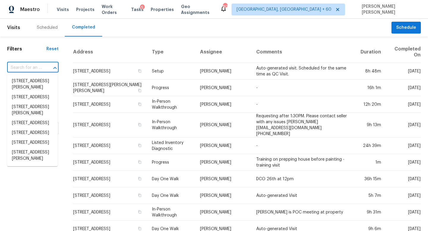
click at [33, 65] on input "text" at bounding box center [24, 67] width 35 height 9
paste input "291 Abbington Way, Douglasville, GA 30134"
type input "291 Abbington Way, Douglasville, GA 30134"
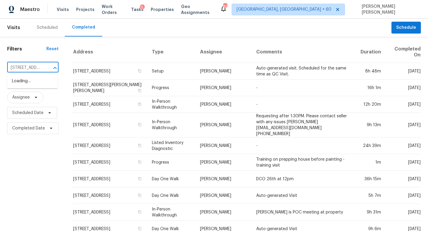
scroll to position [0, 54]
click at [42, 82] on li "291 Abbington Way, Douglasville, GA 30134" at bounding box center [32, 81] width 51 height 10
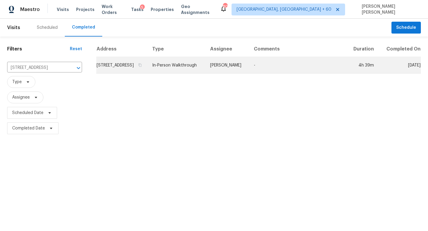
click at [147, 66] on td "291 Abbington Way, Douglasville, GA 30134" at bounding box center [121, 65] width 51 height 17
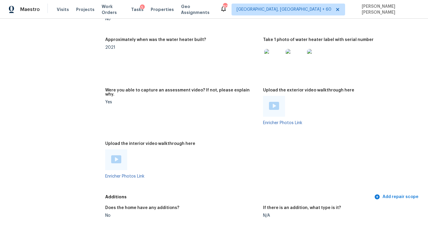
scroll to position [1159, 0]
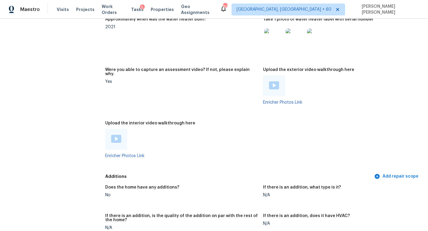
click at [113, 135] on img at bounding box center [116, 139] width 10 height 8
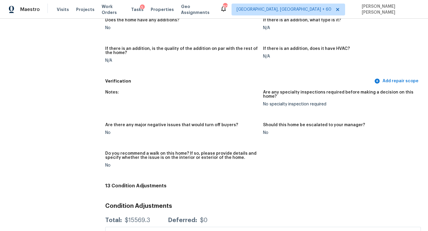
scroll to position [1277, 0]
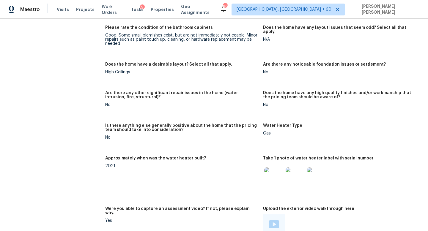
scroll to position [149, 0]
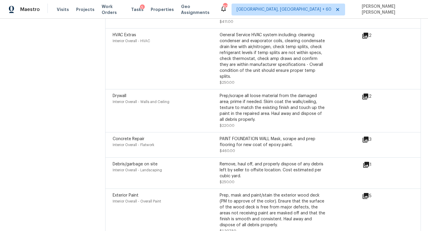
scroll to position [914, 0]
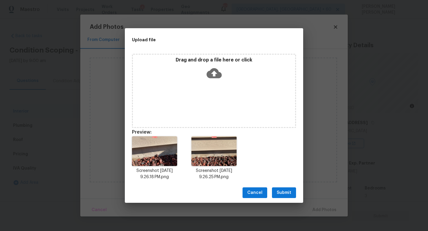
scroll to position [41, 0]
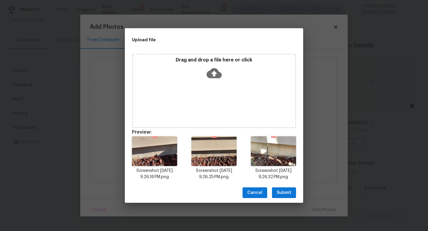
click at [285, 191] on span "Submit" at bounding box center [284, 192] width 15 height 7
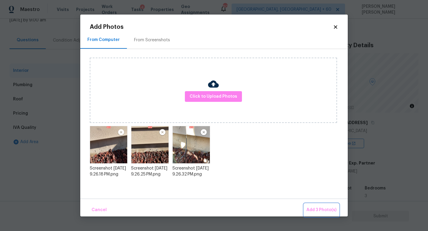
click at [321, 206] on button "Add 3 Photo(s)" at bounding box center [321, 210] width 35 height 13
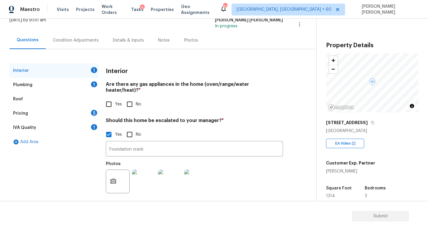
click at [133, 100] on input "No" at bounding box center [129, 104] width 12 height 12
checkbox input "true"
click at [112, 98] on input "Yes" at bounding box center [109, 104] width 12 height 12
checkbox input "true"
checkbox input "false"
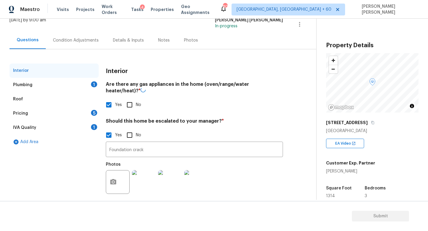
click at [79, 78] on div "Plumbing 1" at bounding box center [54, 85] width 89 height 14
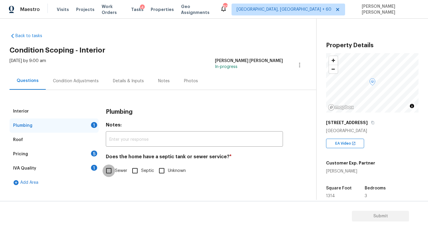
click at [113, 169] on input "Sewer" at bounding box center [109, 171] width 12 height 12
checkbox input "true"
click at [81, 152] on div "Pricing 5" at bounding box center [54, 154] width 89 height 14
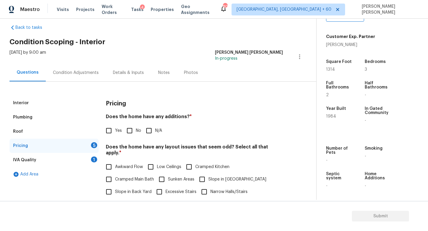
scroll to position [20, 0]
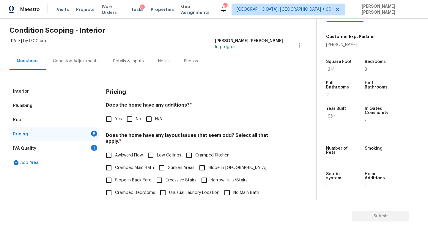
click at [124, 120] on input "No" at bounding box center [129, 119] width 12 height 12
checkbox input "true"
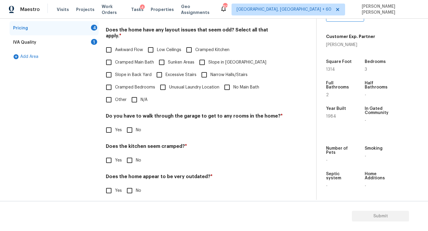
scroll to position [125, 0]
click at [136, 96] on input "N/A" at bounding box center [134, 100] width 12 height 12
checkbox input "true"
click at [125, 146] on h4 "Does the kitchen seem cramped? *" at bounding box center [194, 148] width 177 height 8
click at [130, 124] on input "No" at bounding box center [129, 130] width 12 height 12
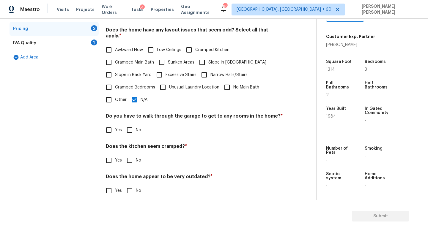
checkbox input "true"
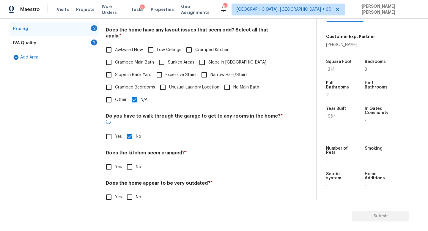
click at [130, 161] on input "No" at bounding box center [129, 167] width 12 height 12
checkbox input "true"
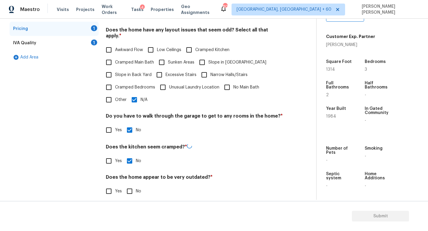
click at [126, 201] on section "Submit" at bounding box center [214, 216] width 428 height 30
click at [127, 185] on input "No" at bounding box center [129, 191] width 12 height 12
checkbox input "true"
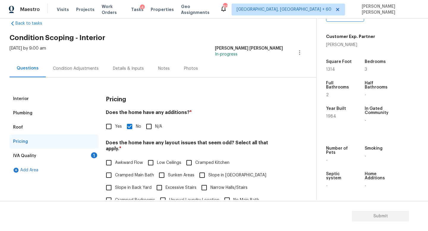
scroll to position [0, 0]
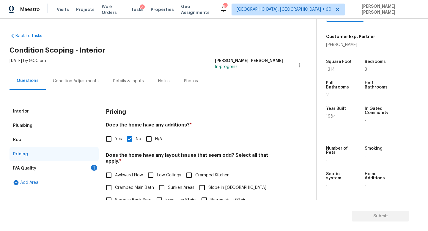
click at [82, 166] on div "IVA Quality 1" at bounding box center [54, 168] width 89 height 14
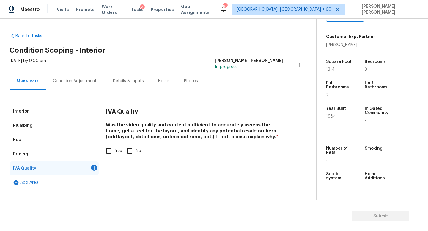
click at [111, 145] on input "Yes" at bounding box center [109, 151] width 12 height 12
checkbox input "true"
click at [70, 71] on div "Fri, Aug 29 2025 by 9:00 am Jishnu Manoj In-progress" at bounding box center [163, 65] width 307 height 14
click at [71, 81] on div "Condition Adjustments" at bounding box center [76, 81] width 46 height 6
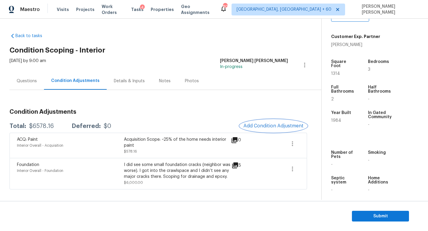
click at [280, 124] on span "Add Condition Adjustment" at bounding box center [273, 125] width 60 height 5
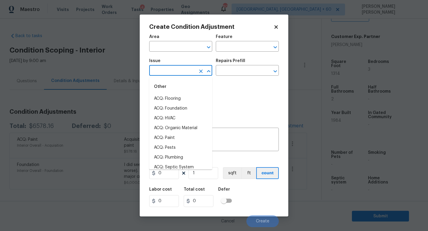
click at [175, 68] on input "text" at bounding box center [172, 71] width 46 height 9
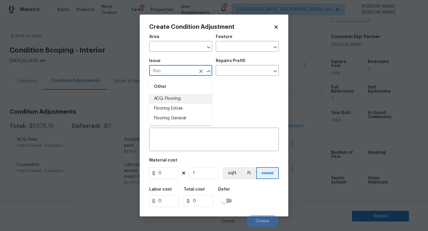
click at [176, 101] on li "ACQ: Flooring" at bounding box center [180, 99] width 63 height 10
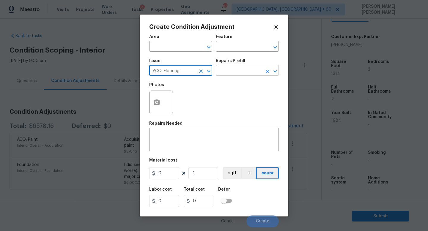
type input "ACQ: Flooring"
click at [246, 75] on input "text" at bounding box center [239, 71] width 46 height 9
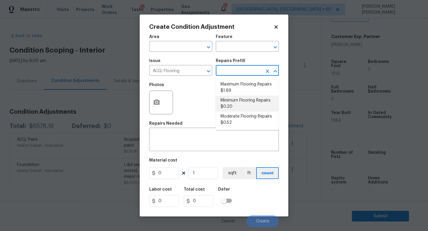
click at [245, 102] on li "Minimum Flooring Repairs $0.20" at bounding box center [247, 104] width 63 height 16
type input "Acquisition"
type textarea "Acquisition Scope: Minimum flooring repairs"
type input "0.2"
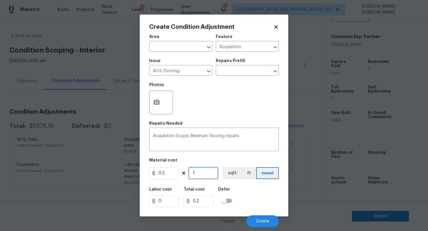
click at [213, 174] on input "1" at bounding box center [203, 173] width 30 height 12
type input "0"
type input "1"
type input "0.2"
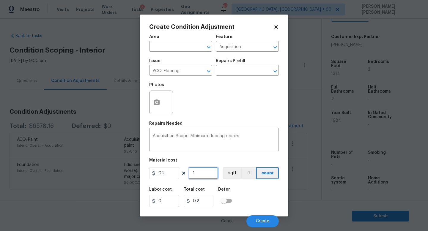
type input "13"
type input "2.6"
type input "131"
type input "26.2"
type input "1314"
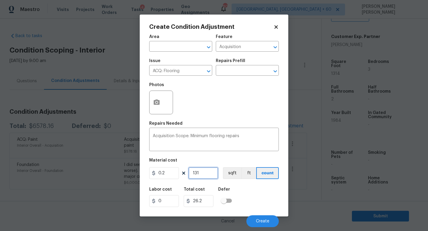
type input "262.8"
type input "1314"
click at [267, 218] on button "Create" at bounding box center [262, 221] width 32 height 12
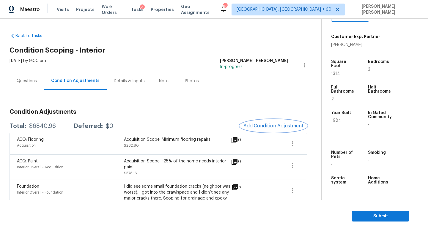
scroll to position [13, 0]
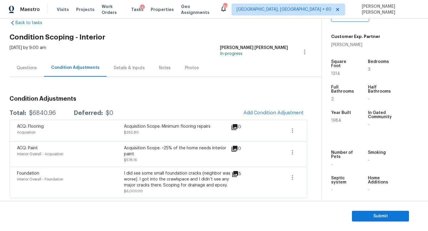
click at [42, 109] on div "Total: $6840.96 Deferred: $0 Add Condition Adjustment" at bounding box center [159, 113] width 298 height 13
copy div "$"
copy div "$6840.96"
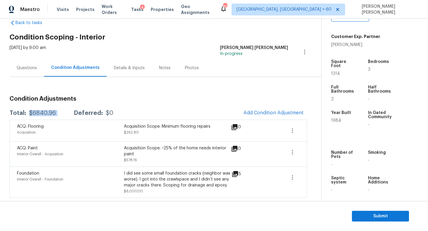
scroll to position [0, 0]
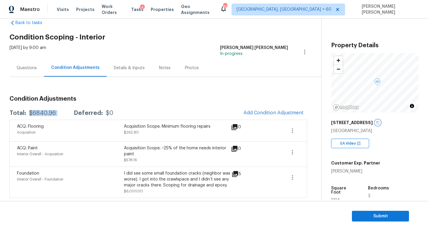
click at [376, 122] on icon "button" at bounding box center [378, 123] width 4 height 4
click at [195, 85] on div "Condition Adjustments Total: $6840.96 Deferred: $0 Add Condition Adjustment ACQ…" at bounding box center [159, 137] width 298 height 121
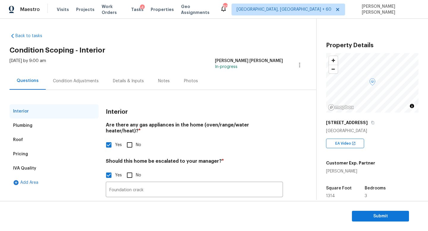
click at [73, 78] on div "Condition Adjustments" at bounding box center [76, 81] width 46 height 6
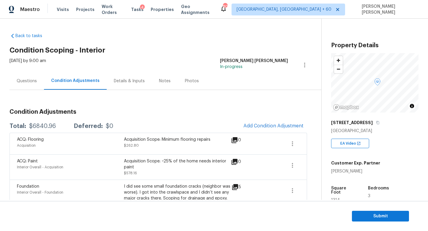
scroll to position [13, 0]
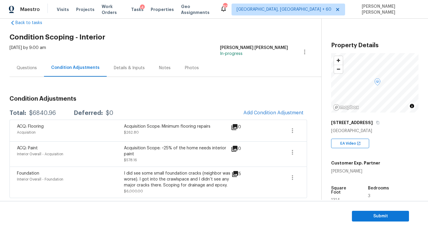
click at [188, 96] on h3 "Condition Adjustments" at bounding box center [159, 99] width 298 height 6
click at [381, 215] on span "Submit" at bounding box center [381, 216] width 48 height 7
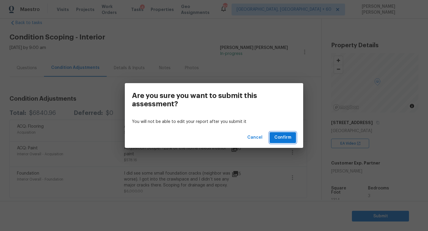
click at [282, 136] on span "Confirm" at bounding box center [282, 137] width 17 height 7
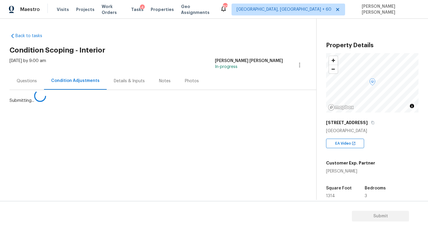
scroll to position [0, 0]
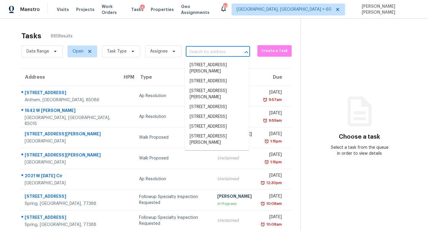
click at [223, 54] on input "text" at bounding box center [210, 52] width 48 height 9
paste input "[STREET_ADDRESS]"
type input "[STREET_ADDRESS]"
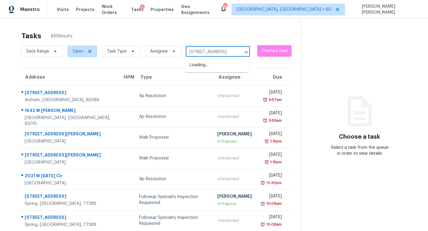
scroll to position [0, 42]
click at [221, 70] on li "[STREET_ADDRESS]" at bounding box center [217, 65] width 64 height 10
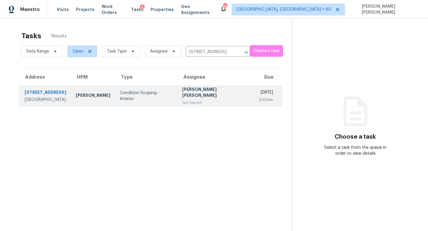
click at [259, 90] on div "[DATE]" at bounding box center [266, 92] width 14 height 7
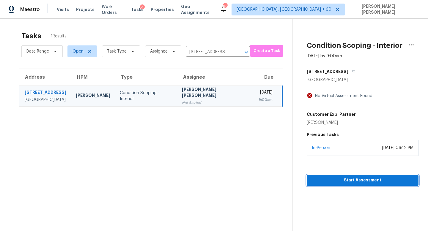
click at [364, 177] on span "Start Assessment" at bounding box center [362, 180] width 102 height 7
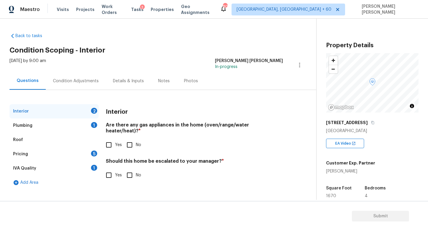
click at [106, 140] on input "Yes" at bounding box center [109, 145] width 12 height 12
checkbox input "true"
click at [85, 127] on div "Plumbing 1" at bounding box center [54, 126] width 89 height 14
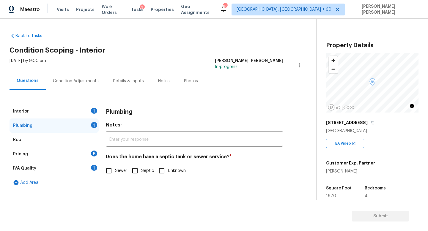
click at [117, 171] on span "Sewer" at bounding box center [121, 171] width 12 height 6
click at [115, 171] on input "Sewer" at bounding box center [109, 171] width 12 height 12
checkbox input "true"
click at [75, 151] on div "Pricing 5" at bounding box center [54, 154] width 89 height 14
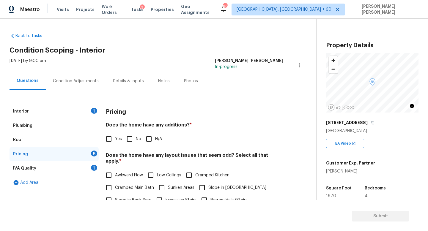
click at [141, 133] on label "No" at bounding box center [132, 139] width 18 height 12
click at [136, 133] on input "No" at bounding box center [129, 139] width 12 height 12
checkbox input "true"
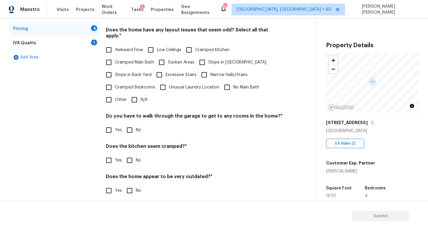
click at [138, 84] on span "Cramped Bedrooms" at bounding box center [135, 87] width 40 height 6
click at [115, 81] on input "Cramped Bedrooms" at bounding box center [109, 87] width 12 height 12
click at [138, 90] on div "Awkward Flow Low Ceilings Cramped Kitchen Cramped Main Bath Sunken Areas Slope …" at bounding box center [194, 75] width 177 height 62
click at [139, 84] on span "Cramped Bedrooms" at bounding box center [135, 87] width 40 height 6
click at [115, 84] on input "Cramped Bedrooms" at bounding box center [109, 87] width 12 height 12
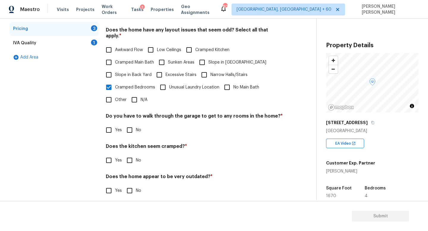
checkbox input "false"
click at [135, 97] on input "N/A" at bounding box center [134, 100] width 12 height 12
checkbox input "true"
click at [129, 128] on input "No" at bounding box center [129, 130] width 12 height 12
checkbox input "true"
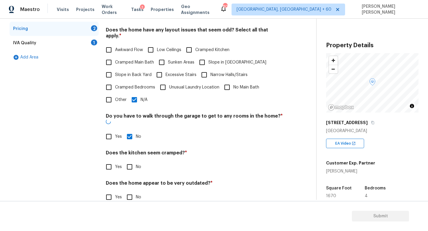
click at [129, 161] on input "No" at bounding box center [129, 167] width 12 height 12
checkbox input "true"
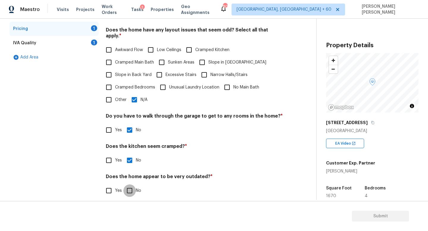
click at [128, 185] on input "No" at bounding box center [129, 191] width 12 height 12
checkbox input "true"
click at [59, 47] on div "IVA Quality 1" at bounding box center [54, 43] width 89 height 14
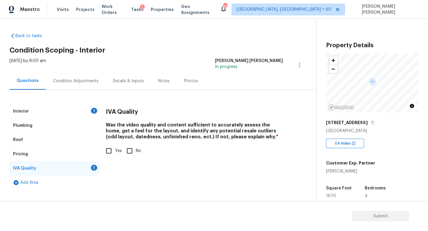
scroll to position [0, 0]
click at [111, 156] on input "Yes" at bounding box center [109, 151] width 12 height 12
checkbox input "true"
click at [78, 79] on div "Condition Adjustments" at bounding box center [76, 81] width 46 height 6
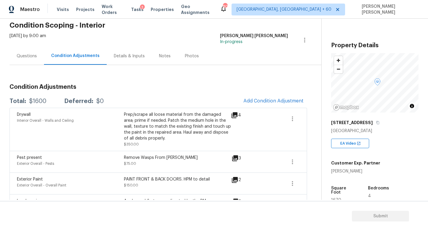
scroll to position [30, 0]
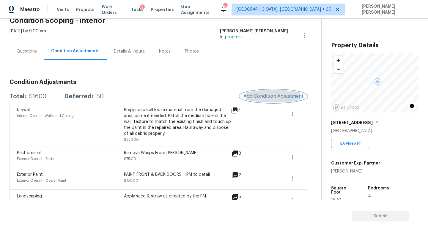
click at [258, 96] on span "Add Condition Adjustment" at bounding box center [273, 96] width 60 height 5
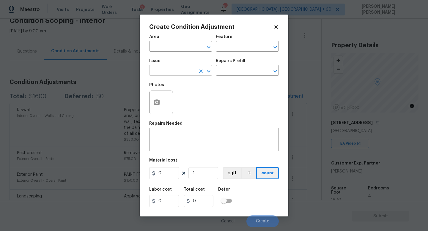
click at [176, 69] on input "text" at bounding box center [172, 71] width 46 height 9
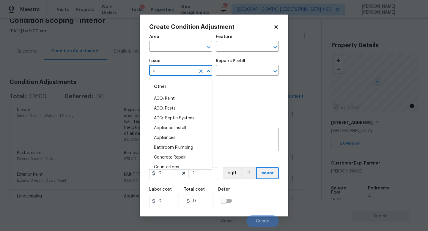
type input "pa"
click at [192, 102] on li "ACQ: Paint" at bounding box center [180, 99] width 63 height 10
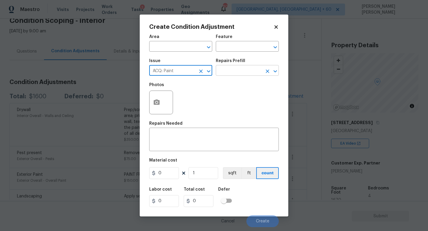
type input "ACQ: Paint"
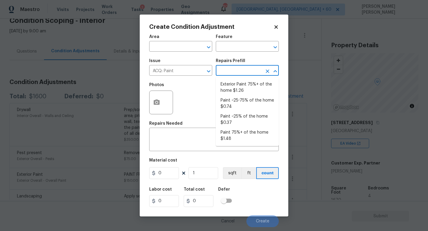
click at [230, 71] on input "text" at bounding box center [239, 71] width 46 height 9
click at [243, 133] on li "Paint 75%+ of the home $1.48" at bounding box center [247, 136] width 63 height 16
type input "Acquisition"
type textarea "Acquisition Scope: 75%+ of the home will likely require interior paint"
type input "1.48"
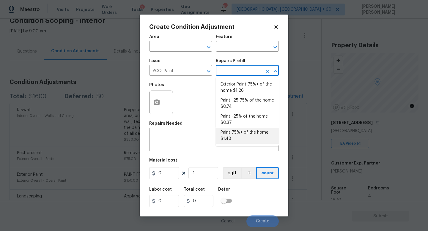
type input "1.48"
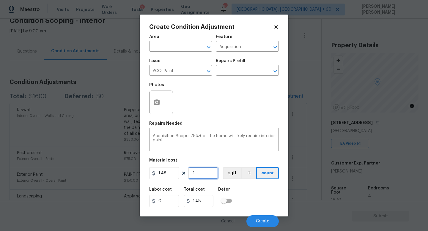
click at [204, 171] on input "1" at bounding box center [203, 173] width 30 height 12
type input "16"
type input "23.68"
type input "167"
type input "247.16"
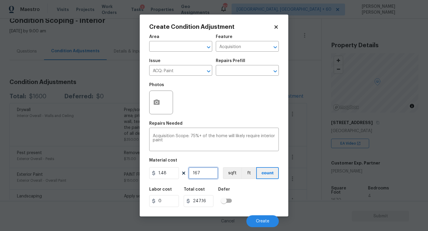
type input "1670"
type input "2471.6"
type input "1670"
click at [156, 98] on button "button" at bounding box center [156, 102] width 14 height 23
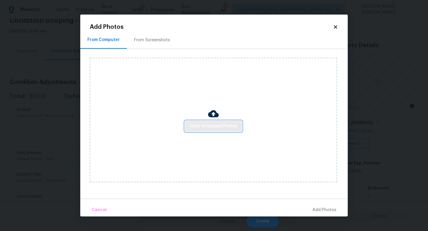
click at [193, 127] on span "Click to Upload Photos" at bounding box center [214, 126] width 48 height 7
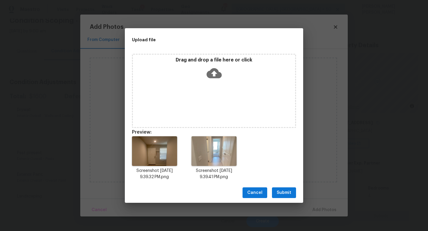
drag, startPoint x: 410, startPoint y: 231, endPoint x: 236, endPoint y: 108, distance: 213.2
click at [236, 108] on div "Upload file Drag and drop a file here or click Preview: Screenshot 2025-08-28 a…" at bounding box center [214, 115] width 428 height 231
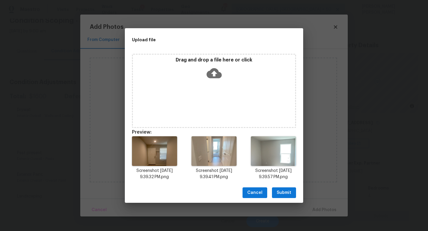
click at [289, 191] on span "Submit" at bounding box center [284, 192] width 15 height 7
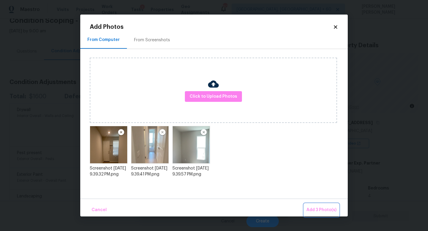
click at [316, 209] on span "Add 3 Photo(s)" at bounding box center [321, 210] width 30 height 7
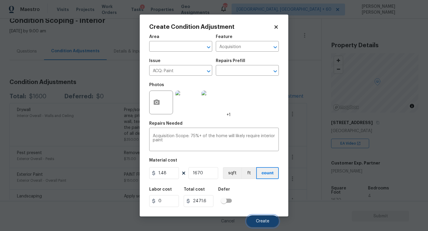
click at [263, 218] on button "Create" at bounding box center [262, 221] width 32 height 12
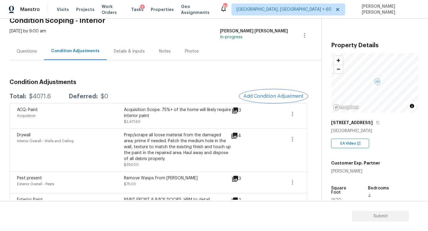
click at [270, 95] on span "Add Condition Adjustment" at bounding box center [273, 96] width 60 height 5
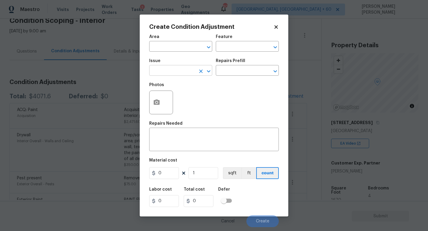
click at [156, 73] on input "text" at bounding box center [172, 71] width 46 height 9
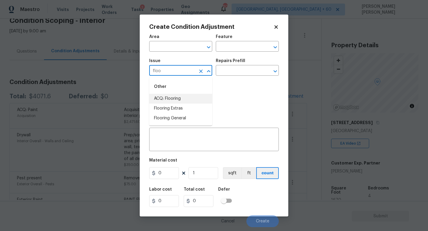
click at [172, 98] on li "ACQ: Flooring" at bounding box center [180, 99] width 63 height 10
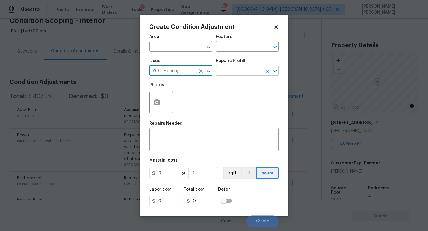
type input "ACQ: Flooring"
click at [236, 67] on input "text" at bounding box center [239, 71] width 46 height 9
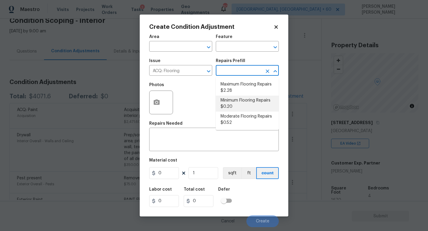
click at [184, 128] on div "Repairs Needed" at bounding box center [214, 126] width 130 height 8
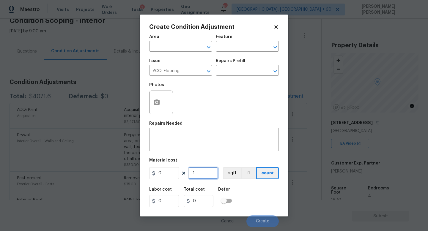
click at [200, 174] on input "1" at bounding box center [203, 173] width 30 height 12
type input "1635"
click at [166, 172] on input "0" at bounding box center [164, 173] width 30 height 12
click at [178, 201] on input "0" at bounding box center [164, 201] width 30 height 12
type input "1.05"
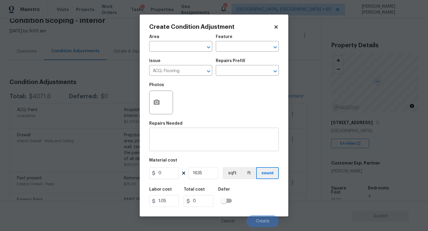
type input "1.05"
click at [169, 133] on div "x ​" at bounding box center [214, 140] width 130 height 22
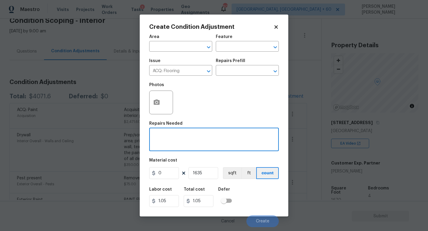
paste textarea "carpet replacement."
type textarea "carpet replacement."
click at [174, 176] on input "0" at bounding box center [164, 173] width 30 height 12
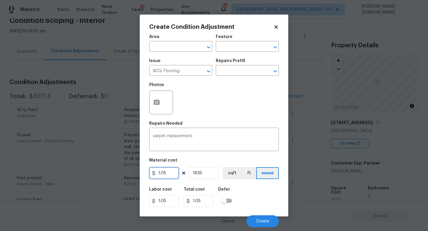
type input "1.05"
type input "1717.8"
click at [260, 193] on div "Labor cost 1.05 Total cost 1717.8 Defer" at bounding box center [214, 197] width 130 height 27
click at [160, 97] on button "button" at bounding box center [156, 102] width 14 height 23
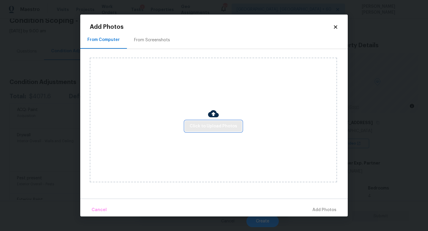
click at [207, 124] on span "Click to Upload Photos" at bounding box center [214, 126] width 48 height 7
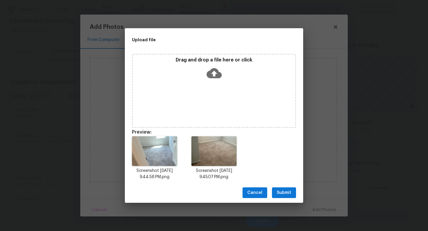
click at [278, 190] on span "Submit" at bounding box center [284, 192] width 15 height 7
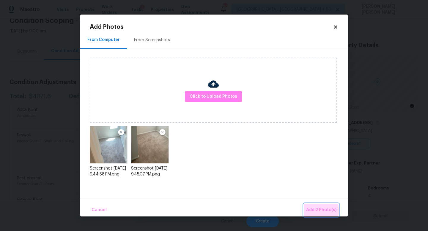
click at [311, 211] on span "Add 2 Photo(s)" at bounding box center [321, 210] width 30 height 7
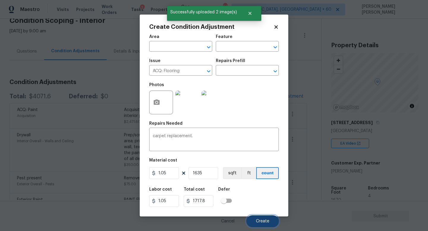
click at [258, 218] on button "Create" at bounding box center [262, 221] width 32 height 12
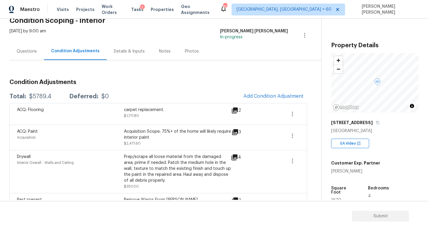
click at [29, 45] on div "Questions" at bounding box center [27, 52] width 34 height 18
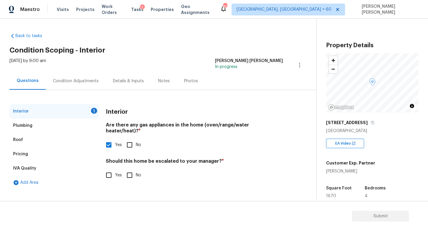
click at [43, 155] on div "Pricing" at bounding box center [54, 154] width 89 height 14
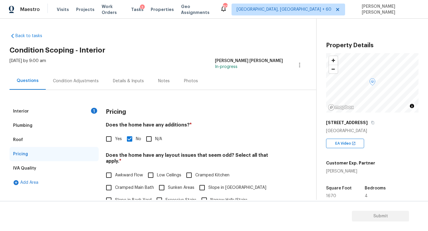
scroll to position [95, 0]
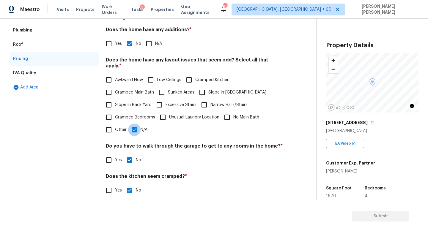
click at [135, 129] on input "N/A" at bounding box center [134, 130] width 12 height 12
checkbox input "false"
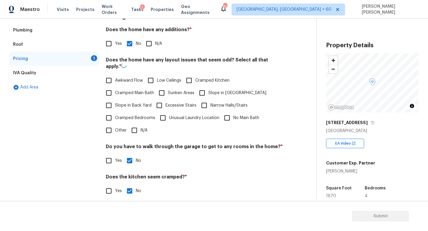
click at [114, 130] on input "Other" at bounding box center [109, 130] width 12 height 12
checkbox input "true"
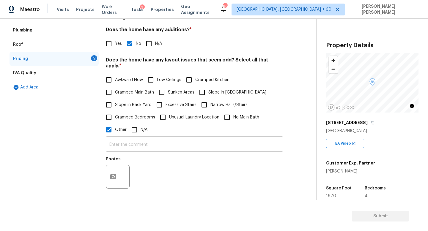
click at [161, 142] on input "text" at bounding box center [194, 145] width 177 height 14
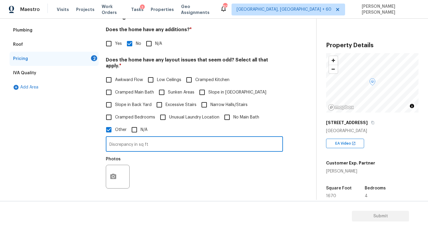
type input "Discrepancy in sq ft"
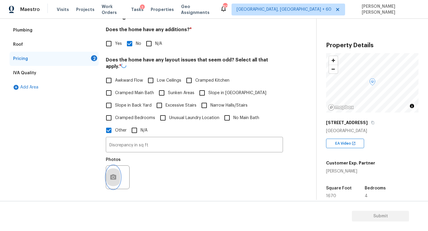
click at [114, 174] on icon "button" at bounding box center [113, 177] width 7 height 7
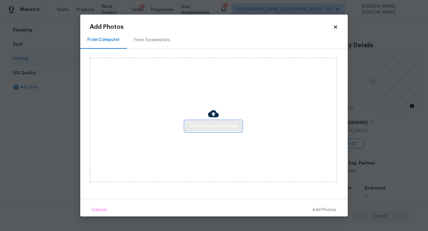
click at [206, 126] on span "Click to Upload Photos" at bounding box center [214, 126] width 48 height 7
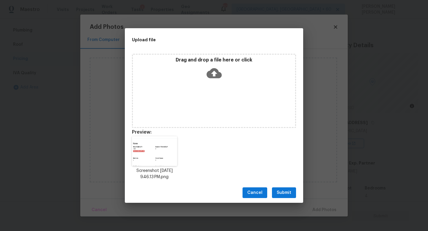
click at [287, 193] on span "Submit" at bounding box center [284, 192] width 15 height 7
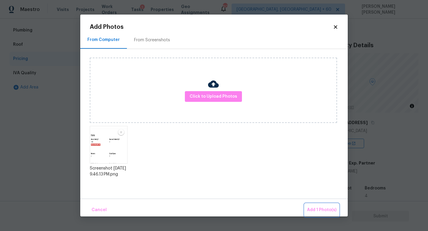
click at [318, 210] on span "Add 1 Photo(s)" at bounding box center [321, 210] width 29 height 7
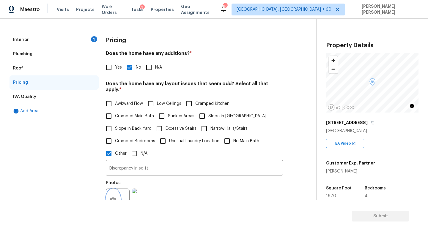
scroll to position [0, 0]
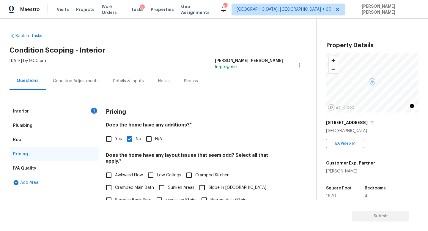
click at [43, 108] on div "Interior 1" at bounding box center [54, 111] width 89 height 14
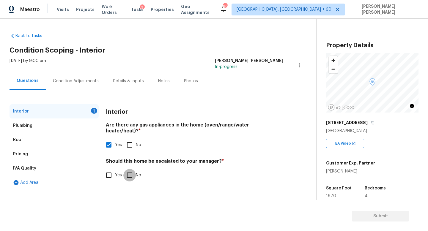
click at [129, 169] on input "No" at bounding box center [129, 175] width 12 height 12
checkbox input "true"
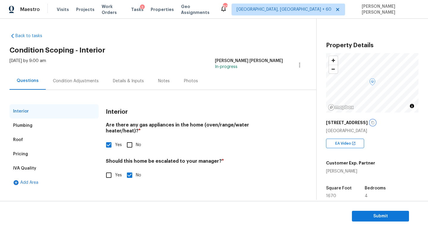
click at [372, 122] on icon "button" at bounding box center [373, 123] width 4 height 4
click at [67, 79] on div "Condition Adjustments" at bounding box center [76, 81] width 46 height 6
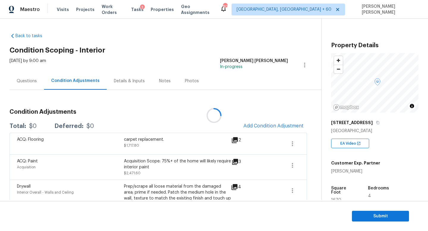
click at [37, 125] on div "$0" at bounding box center [32, 126] width 7 height 6
click at [37, 125] on div "$5789.4" at bounding box center [40, 126] width 22 height 6
copy div "$5789.4"
click at [369, 215] on span "Submit" at bounding box center [381, 216] width 48 height 7
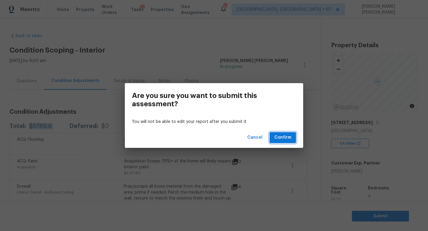
click at [283, 134] on span "Confirm" at bounding box center [282, 137] width 17 height 7
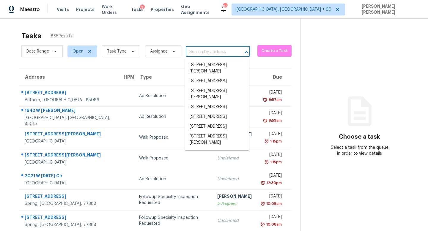
click at [200, 51] on input "text" at bounding box center [210, 52] width 48 height 9
paste input "705 Chaseridge Dr, McDonough, GA 30253"
type input "705 Chaseridge Dr, McDonough, GA 30253"
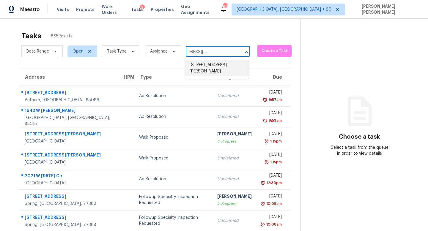
click at [217, 67] on li "705 Chaseridge Dr, McDonough, GA 30253" at bounding box center [217, 68] width 64 height 16
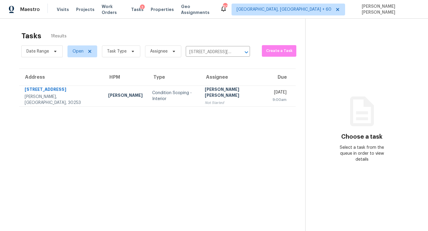
click at [219, 90] on div "[PERSON_NAME] [PERSON_NAME]" at bounding box center [234, 92] width 58 height 13
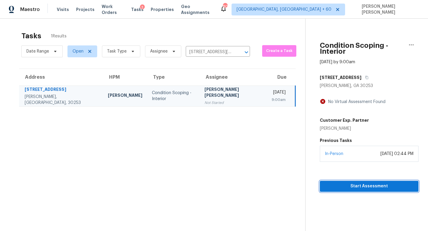
click at [358, 183] on span "Start Assessment" at bounding box center [369, 186] width 89 height 7
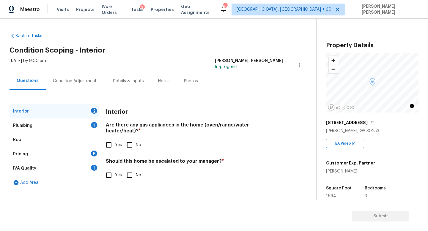
click at [27, 157] on div "Pricing" at bounding box center [20, 154] width 15 height 6
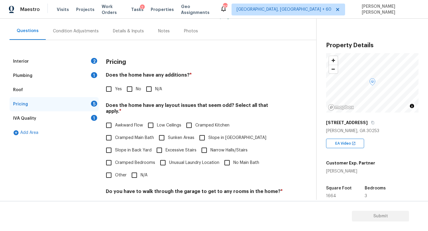
scroll to position [97, 0]
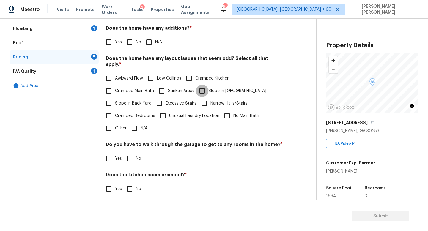
click at [201, 87] on input "Slope in [GEOGRAPHIC_DATA]" at bounding box center [202, 91] width 12 height 12
checkbox input "true"
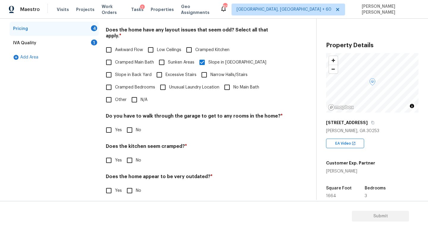
click at [132, 127] on input "No" at bounding box center [129, 130] width 12 height 12
checkbox input "true"
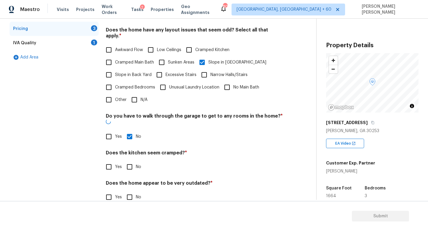
click at [133, 180] on h4 "Does the home appear to be very outdated? *" at bounding box center [194, 184] width 177 height 8
click at [131, 161] on input "No" at bounding box center [129, 167] width 12 height 12
checkbox input "true"
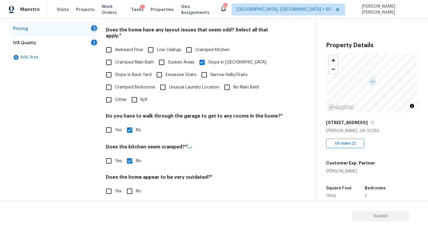
click at [130, 185] on input "No" at bounding box center [129, 191] width 12 height 12
checkbox input "true"
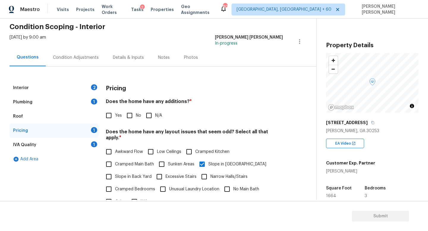
scroll to position [39, 0]
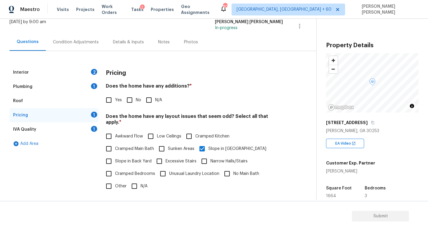
click at [204, 133] on span "Cramped Kitchen" at bounding box center [212, 136] width 34 height 6
click at [195, 130] on input "Cramped Kitchen" at bounding box center [189, 136] width 12 height 12
checkbox input "true"
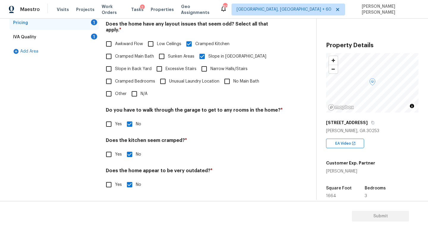
scroll to position [125, 0]
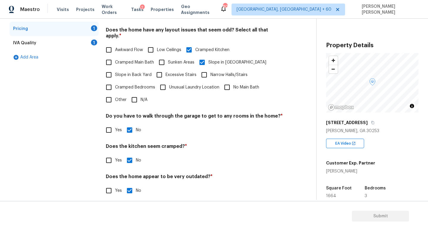
click at [109, 154] on input "Yes" at bounding box center [109, 160] width 12 height 12
checkbox input "true"
checkbox input "false"
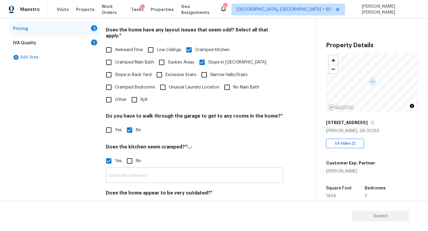
click at [144, 169] on input "text" at bounding box center [194, 176] width 177 height 14
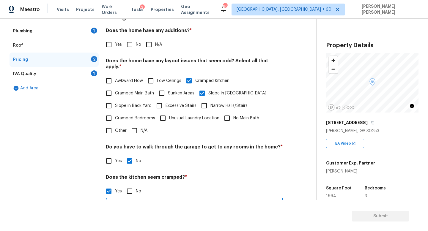
scroll to position [85, 0]
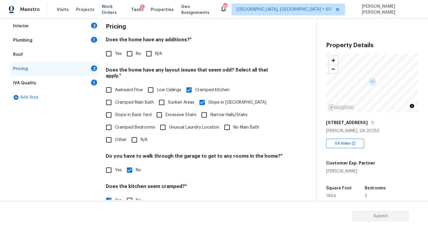
type input "Cramped"
click at [75, 83] on div "IVA Quality 1" at bounding box center [54, 83] width 89 height 14
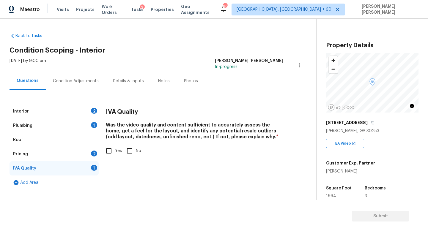
click at [108, 152] on input "Yes" at bounding box center [109, 151] width 12 height 12
checkbox input "true"
click at [68, 152] on div "Pricing 1" at bounding box center [54, 154] width 89 height 14
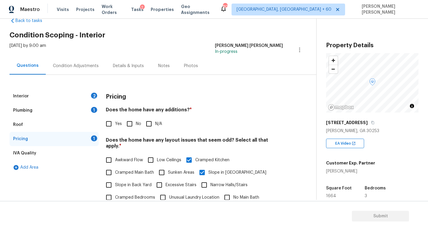
click at [129, 122] on input "No" at bounding box center [129, 124] width 12 height 12
checkbox input "true"
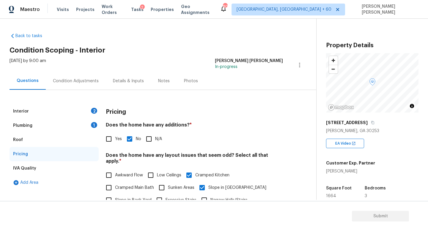
click at [72, 137] on div "Roof" at bounding box center [54, 140] width 89 height 14
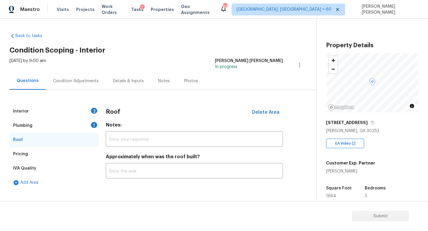
click at [72, 119] on div "Plumbing 1" at bounding box center [54, 126] width 89 height 14
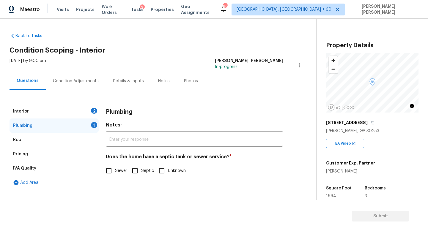
click at [110, 174] on input "Sewer" at bounding box center [109, 171] width 12 height 12
checkbox input "true"
click at [91, 111] on div "Interior 2" at bounding box center [54, 111] width 89 height 14
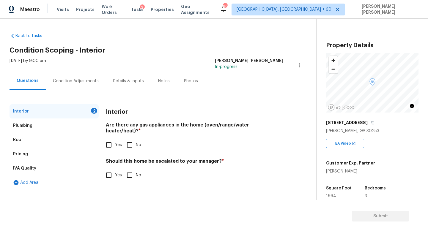
click at [111, 139] on input "Yes" at bounding box center [109, 145] width 12 height 12
checkbox input "true"
click at [133, 177] on div "Interior Are there any gas appliances in the home (oven/range/water heater/heat…" at bounding box center [194, 146] width 177 height 84
click at [132, 169] on input "No" at bounding box center [129, 175] width 12 height 12
checkbox input "true"
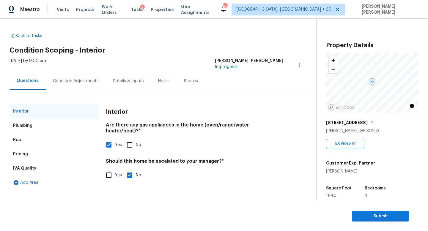
click at [60, 74] on div "Condition Adjustments" at bounding box center [76, 81] width 60 height 18
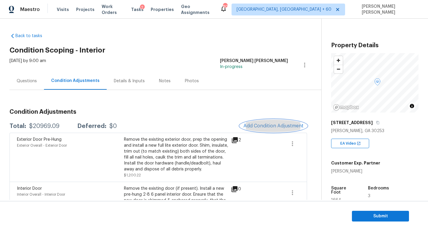
click at [272, 127] on span "Add Condition Adjustment" at bounding box center [273, 125] width 60 height 5
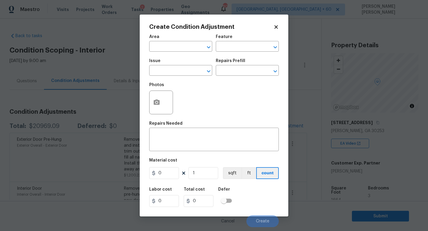
click at [166, 76] on span "Issue ​" at bounding box center [180, 67] width 63 height 24
click at [167, 69] on input "text" at bounding box center [172, 71] width 46 height 9
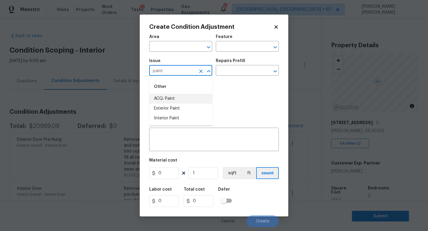
click at [180, 95] on li "ACQ: Paint" at bounding box center [180, 99] width 63 height 10
type input "ACQ: Paint"
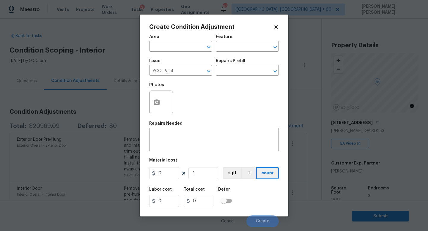
click at [229, 76] on div "Issue ACQ: Paint ​ Repairs Prefill ​" at bounding box center [214, 67] width 130 height 24
click at [232, 73] on input "text" at bounding box center [239, 71] width 46 height 9
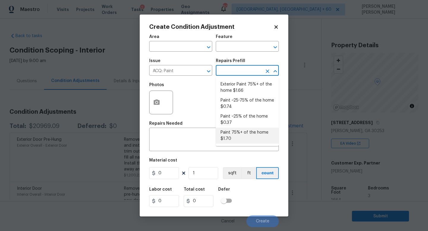
click at [236, 130] on li "Paint 75%+ of the home $1.70" at bounding box center [247, 136] width 63 height 16
type input "Acquisition"
type textarea "Acquisition Scope: 75%+ of the home will likely require interior paint"
type input "1.7"
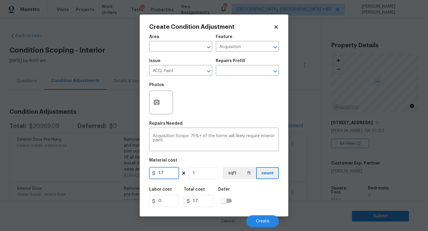
drag, startPoint x: 172, startPoint y: 174, endPoint x: 30, endPoint y: 158, distance: 142.9
click at [30, 158] on div "Create Condition Adjustment Area ​ Feature Acquisition ​ Issue ACQ: Paint ​ Rep…" at bounding box center [214, 115] width 428 height 231
type input "2.20"
click at [209, 171] on input "1" at bounding box center [203, 173] width 30 height 12
type input "16"
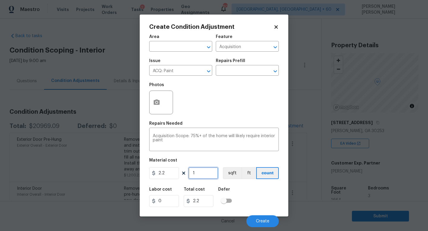
type input "35.2"
type input "166"
type input "365.20000000000005"
type input "1664"
type input "3660.8000000000006"
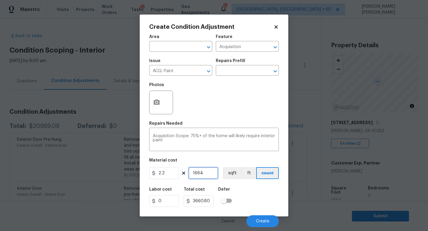
type input "1664"
drag, startPoint x: 209, startPoint y: 200, endPoint x: 229, endPoint y: 201, distance: 20.5
click at [229, 201] on div "Labor cost 0 Total cost 3660.8000000000006 Defer" at bounding box center [214, 197] width 130 height 27
click at [200, 200] on input "3660.8000000000006" at bounding box center [199, 201] width 30 height 12
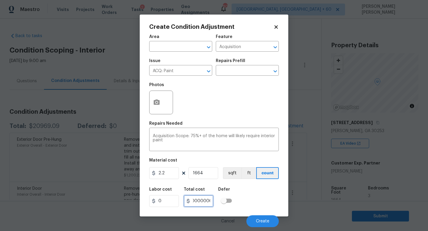
scroll to position [0, 0]
drag, startPoint x: 200, startPoint y: 201, endPoint x: 119, endPoint y: 202, distance: 81.4
click at [122, 201] on div "Create Condition Adjustment Area ​ Feature Acquisition ​ Issue ACQ: Paint ​ Rep…" at bounding box center [214, 115] width 428 height 231
click at [209, 201] on input "3660.8000000000006" at bounding box center [199, 201] width 30 height 12
drag, startPoint x: 209, startPoint y: 201, endPoint x: 188, endPoint y: 201, distance: 21.1
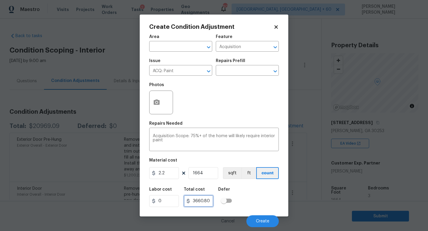
click at [188, 201] on div "3660.8000000000006" at bounding box center [199, 201] width 30 height 12
type input "3660.8000000000006"
drag, startPoint x: 173, startPoint y: 175, endPoint x: 148, endPoint y: 175, distance: 24.7
click at [148, 175] on div "Create Condition Adjustment Area ​ Feature Acquisition ​ Issue ACQ: Paint ​ Rep…" at bounding box center [214, 116] width 149 height 202
paste input "3660.80"
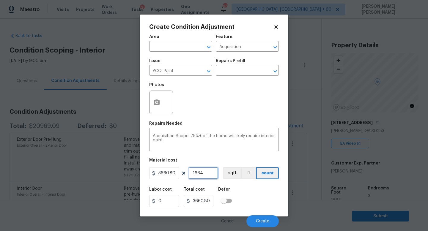
type input "3660.8"
type input "6091571.2"
click at [207, 174] on input "1664" at bounding box center [203, 173] width 30 height 12
type input "0"
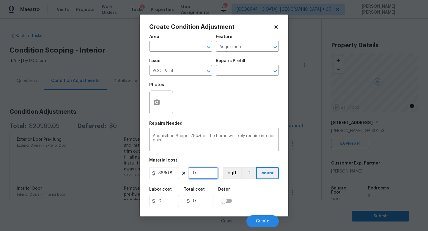
type input "1"
type input "3660.8"
type input "1"
click at [160, 97] on button "button" at bounding box center [156, 102] width 14 height 23
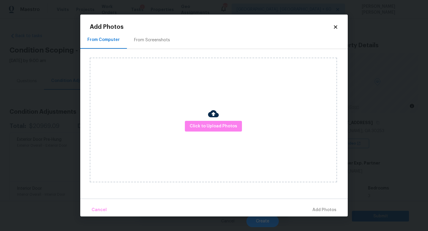
click at [204, 137] on div "Click to Upload Photos" at bounding box center [213, 120] width 247 height 125
click at [206, 125] on span "Click to Upload Photos" at bounding box center [214, 126] width 48 height 7
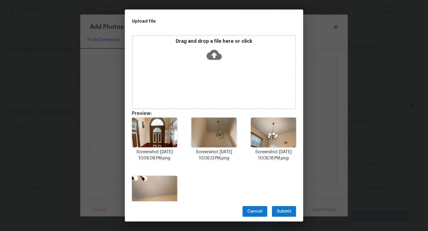
click at [285, 206] on button "Submit" at bounding box center [284, 211] width 24 height 11
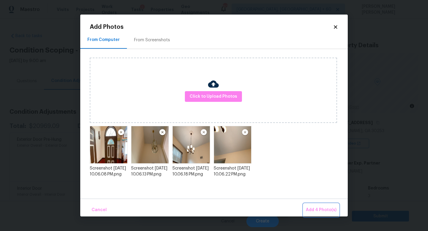
click at [318, 213] on span "Add 4 Photo(s)" at bounding box center [321, 210] width 31 height 7
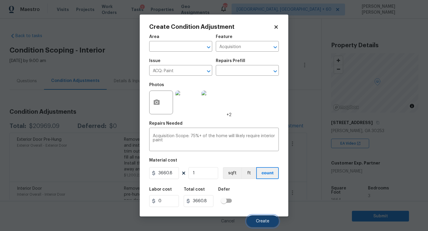
click at [255, 219] on button "Create" at bounding box center [262, 221] width 32 height 12
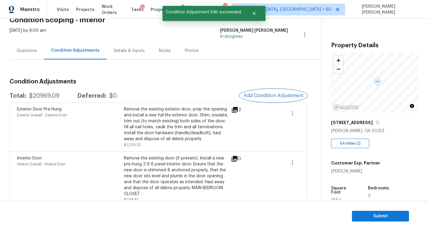
scroll to position [34, 0]
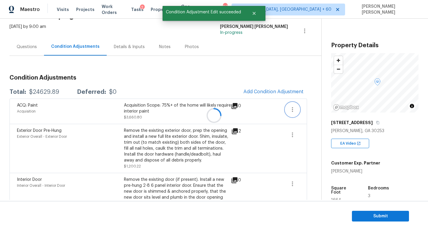
click at [292, 110] on icon "button" at bounding box center [292, 109] width 7 height 7
click at [318, 113] on link "Edit" at bounding box center [326, 108] width 51 height 9
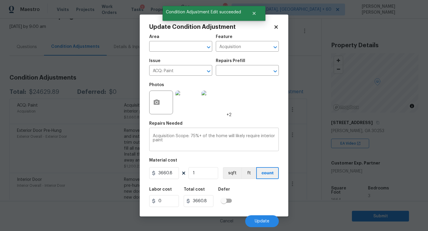
click at [192, 149] on div "Acquisition Scope: 75%+ of the home will likely require interior paint x ​" at bounding box center [214, 140] width 130 height 22
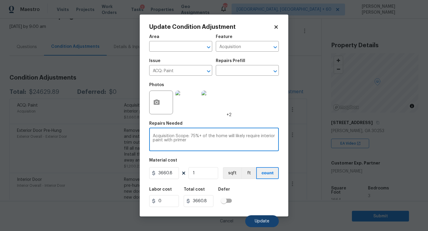
type textarea "Acquisition Scope: 75%+ of the home will likely require interior paint with pri…"
click at [252, 221] on button "Update" at bounding box center [262, 221] width 34 height 12
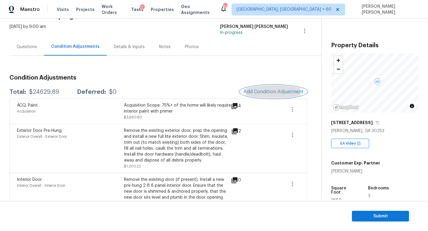
click at [253, 94] on span "Add Condition Adjustment" at bounding box center [273, 91] width 60 height 5
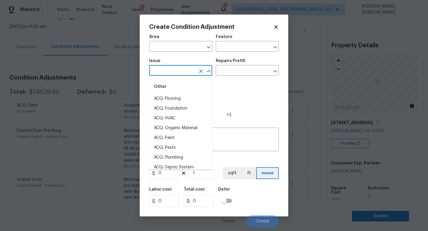
click at [165, 72] on input "text" at bounding box center [172, 71] width 46 height 9
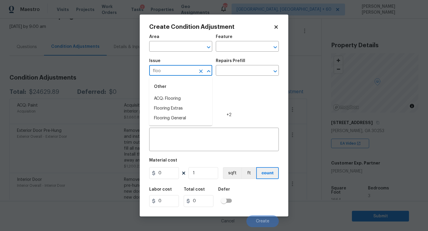
click at [169, 94] on div "Other" at bounding box center [180, 87] width 63 height 14
click at [169, 99] on li "ACQ: Flooring" at bounding box center [180, 99] width 63 height 10
type input "ACQ: Flooring"
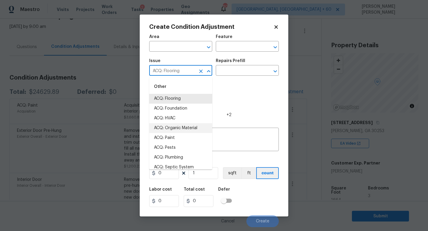
click at [241, 78] on div "Issue ACQ: Flooring ​ Repairs Prefill ​" at bounding box center [214, 67] width 130 height 24
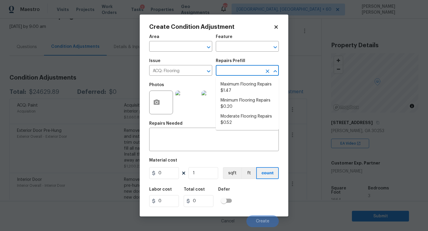
click at [241, 74] on input "text" at bounding box center [239, 71] width 46 height 9
click at [243, 90] on li "Maximum Flooring Repairs $1.47" at bounding box center [247, 88] width 63 height 16
type input "Acquisition"
type textarea "Acquisition Scope: Maximum flooring repairs"
type input "1.47"
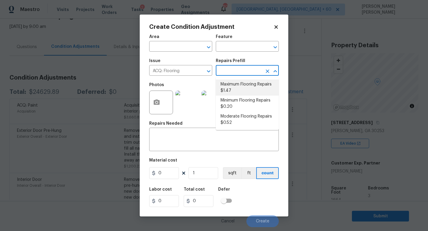
type input "1.47"
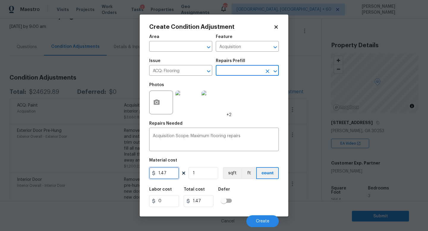
click at [173, 171] on input "1.47" at bounding box center [164, 173] width 30 height 12
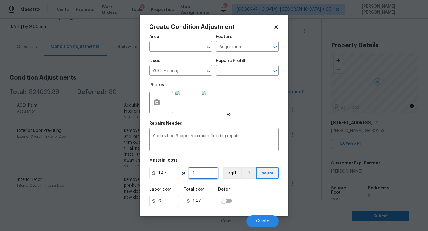
click at [202, 176] on input "1" at bounding box center [203, 173] width 30 height 12
type input "16"
type input "23.52"
type input "166"
type input "244.02"
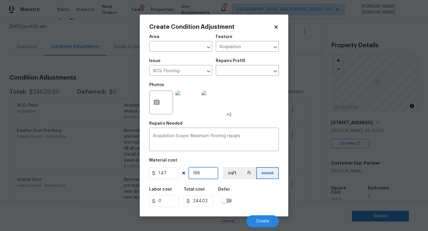
type input "1664"
type input "2446.08"
type input "1664"
drag, startPoint x: 169, startPoint y: 173, endPoint x: 69, endPoint y: 173, distance: 99.6
click at [69, 173] on div "Create Condition Adjustment Area ​ Feature Acquisition ​ Issue ACQ: Flooring ​ …" at bounding box center [214, 115] width 428 height 231
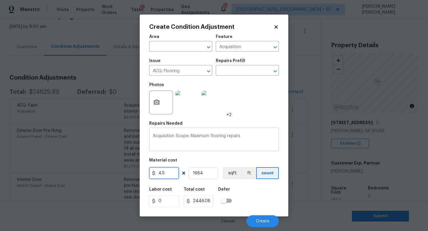
type input "4.5"
type input "7488"
click at [259, 139] on textarea "Acquisition Scope: Maximum flooring repairs" at bounding box center [214, 140] width 122 height 12
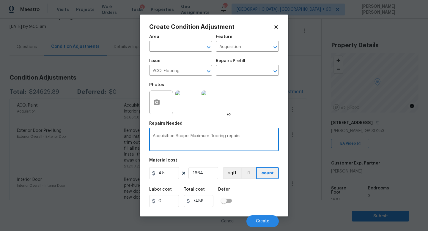
click at [174, 141] on textarea "Acquisition Scope: Maximum flooring repairs" at bounding box center [214, 140] width 122 height 12
paste textarea "Needs full flooring"
type textarea "Needs full flooring"
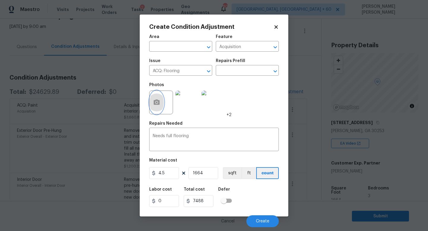
click at [152, 106] on button "button" at bounding box center [156, 102] width 14 height 23
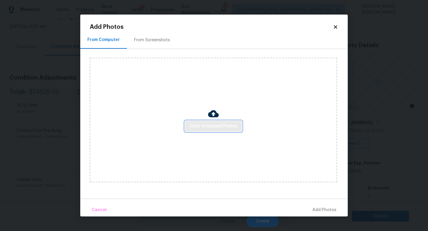
click at [238, 128] on button "Click to Upload Photos" at bounding box center [213, 126] width 57 height 11
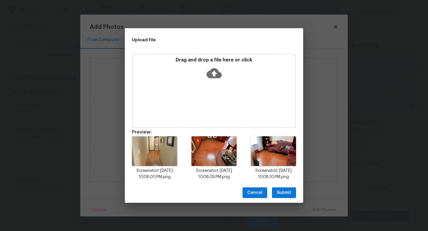
click at [286, 194] on span "Submit" at bounding box center [284, 192] width 15 height 7
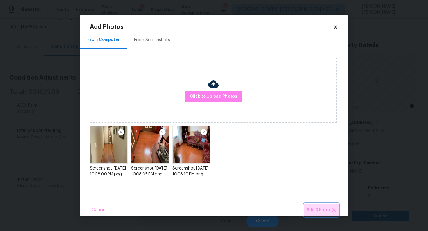
click at [328, 211] on span "Add 3 Photo(s)" at bounding box center [321, 210] width 30 height 7
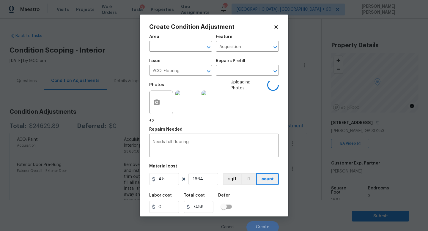
scroll to position [34, 0]
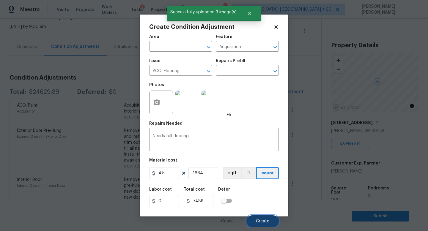
click at [263, 223] on span "Create" at bounding box center [262, 221] width 13 height 4
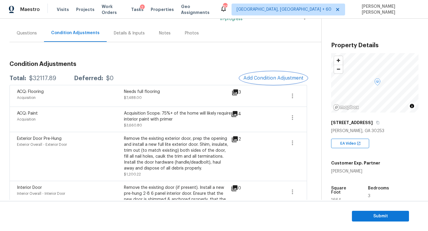
scroll to position [51, 0]
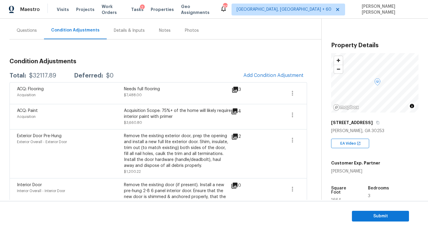
click at [29, 28] on div "Questions" at bounding box center [27, 31] width 20 height 6
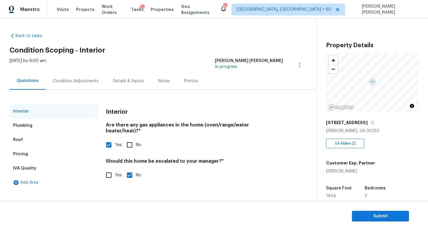
click at [38, 157] on div "Pricing" at bounding box center [54, 154] width 89 height 14
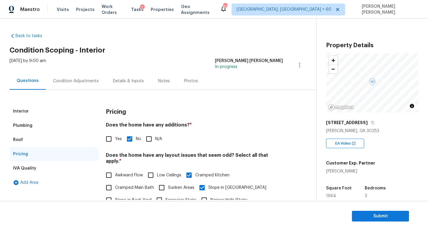
scroll to position [10, 0]
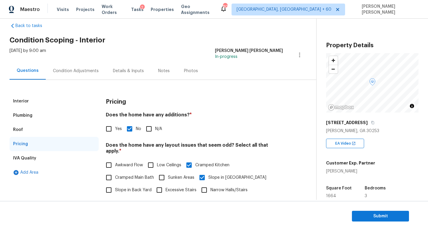
click at [75, 70] on div "Condition Adjustments" at bounding box center [76, 71] width 46 height 6
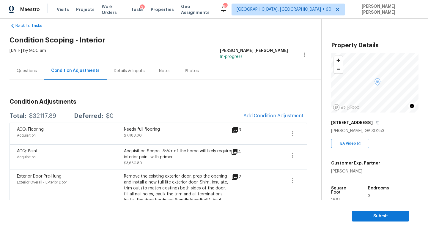
click at [40, 115] on div "$32117.89" at bounding box center [42, 116] width 27 height 6
copy div "32117.89"
click at [40, 115] on div "$32117.89" at bounding box center [42, 116] width 27 height 6
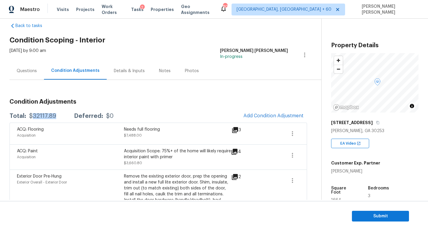
click at [40, 115] on div "$32117.89" at bounding box center [42, 116] width 27 height 6
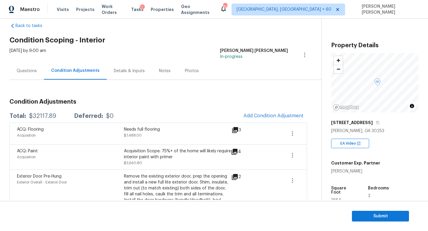
click at [384, 222] on section "Submit" at bounding box center [214, 216] width 428 height 30
click at [395, 218] on span "Submit" at bounding box center [381, 216] width 48 height 7
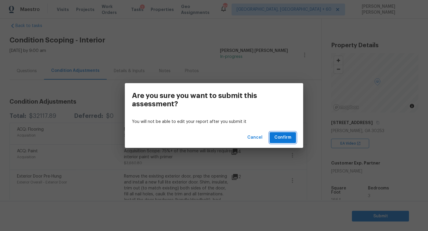
click at [289, 141] on span "Confirm" at bounding box center [282, 137] width 17 height 7
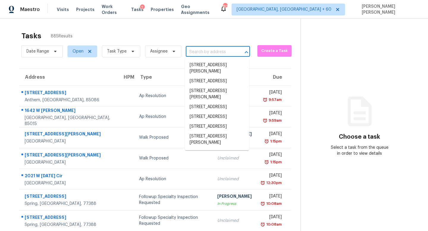
click at [205, 55] on input "text" at bounding box center [210, 52] width 48 height 9
paste input "[STREET_ADDRESS]"
type input "[STREET_ADDRESS]"
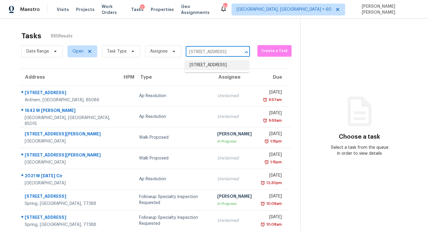
click at [208, 62] on li "[STREET_ADDRESS]" at bounding box center [217, 65] width 64 height 10
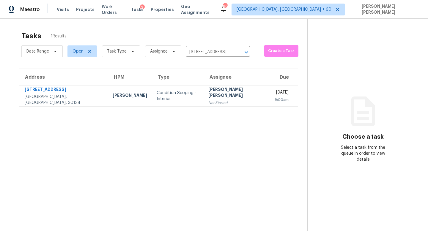
click at [204, 81] on th "Assignee" at bounding box center [237, 77] width 67 height 17
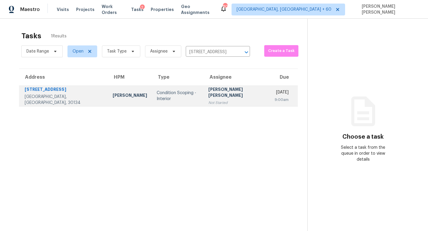
click at [204, 86] on td "[PERSON_NAME] [PERSON_NAME] Not Started" at bounding box center [237, 96] width 67 height 21
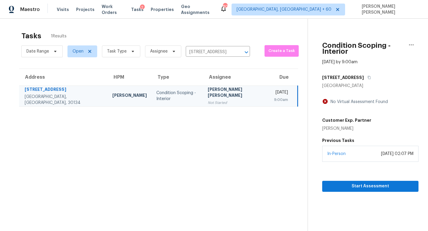
click at [337, 150] on div "In-Person [DATE] 02:07 PM" at bounding box center [370, 154] width 96 height 16
click at [335, 183] on span "Start Assessment" at bounding box center [370, 186] width 87 height 7
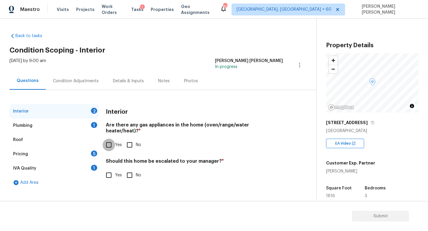
click at [112, 143] on input "Yes" at bounding box center [109, 145] width 12 height 12
checkbox input "true"
click at [62, 113] on div "Interior 1" at bounding box center [54, 111] width 89 height 14
click at [62, 121] on div "Plumbing 1" at bounding box center [54, 126] width 89 height 14
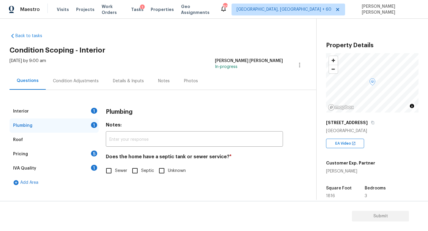
click at [141, 173] on span "Septic" at bounding box center [147, 171] width 13 height 6
click at [141, 173] on input "Septic" at bounding box center [135, 171] width 12 height 12
checkbox input "true"
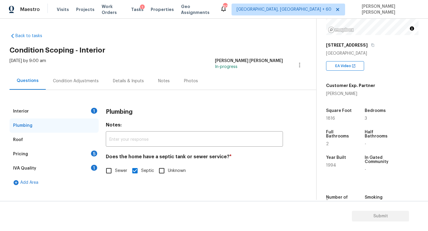
scroll to position [86, 0]
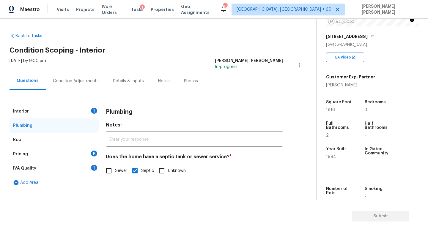
click at [71, 76] on div "Condition Adjustments" at bounding box center [76, 81] width 60 height 18
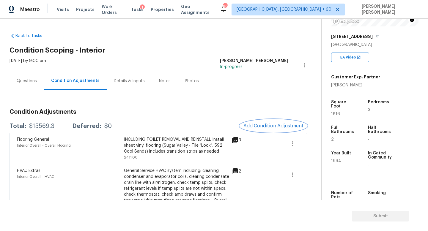
click at [269, 125] on span "Add Condition Adjustment" at bounding box center [273, 125] width 60 height 5
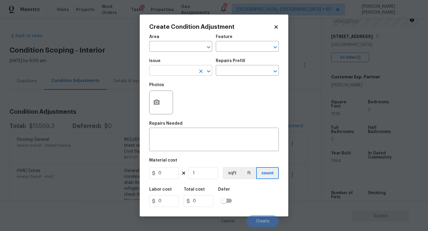
click at [164, 72] on input "text" at bounding box center [172, 71] width 46 height 9
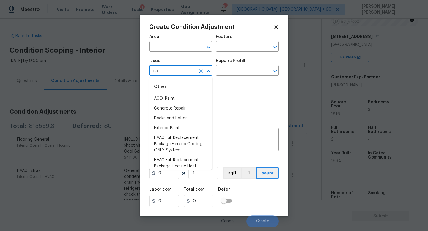
type input "p"
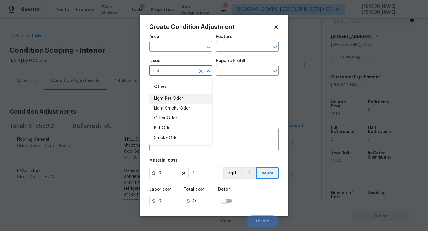
click at [167, 97] on li "Light Pet Odor" at bounding box center [180, 99] width 63 height 10
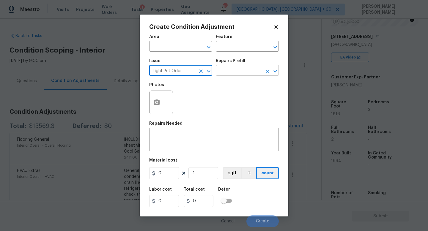
type input "Light Pet Odor"
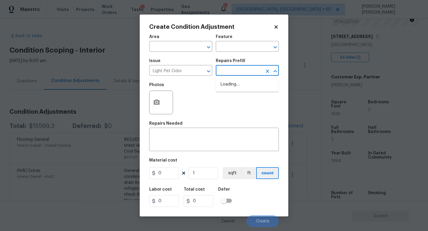
click at [236, 70] on input "text" at bounding box center [239, 71] width 46 height 9
click at [245, 88] on li "Acquisition Scope: 1-2 pets present $575.00" at bounding box center [247, 88] width 63 height 16
type textarea "Acquisition Scope: 1-2 pets present"
type input "575"
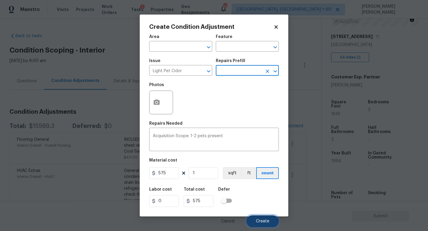
click at [260, 223] on span "Create" at bounding box center [262, 221] width 13 height 4
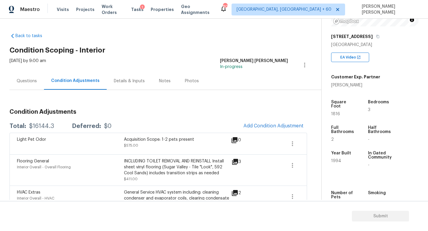
click at [269, 133] on div "Light Pet Odor Acquisition Scope: 1-2 pets present $575.00 0" at bounding box center [159, 144] width 298 height 22
click at [269, 125] on span "Add Condition Adjustment" at bounding box center [273, 125] width 60 height 5
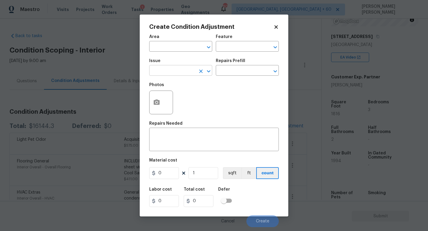
click at [168, 72] on input "text" at bounding box center [172, 71] width 46 height 9
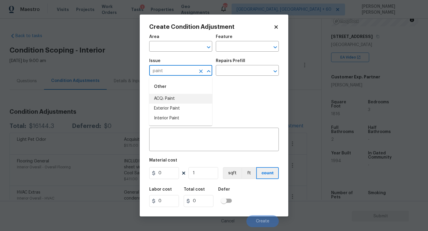
click at [174, 98] on li "ACQ: Paint" at bounding box center [180, 99] width 63 height 10
type input "ACQ: Paint"
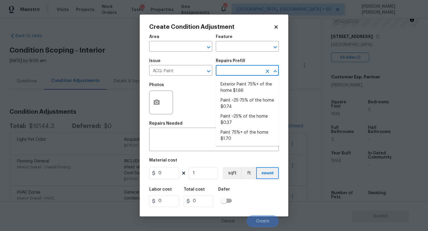
click at [232, 69] on input "text" at bounding box center [239, 71] width 46 height 9
click at [236, 138] on li "Paint 75%+ of the home $1.70" at bounding box center [247, 136] width 63 height 16
type input "Acquisition"
type textarea "Acquisition Scope: 75%+ of the home will likely require interior paint"
type input "1.7"
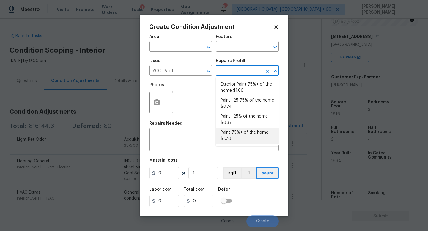
type input "1.7"
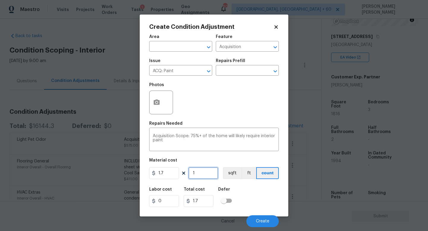
click at [204, 173] on input "1" at bounding box center [203, 173] width 30 height 12
type input "18"
type input "30.6"
type input "182"
type input "309.4"
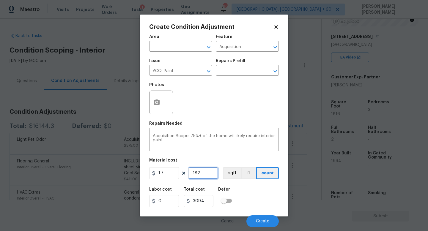
type input "1820"
type input "3094"
type input "1820"
click at [160, 98] on button "button" at bounding box center [156, 102] width 14 height 23
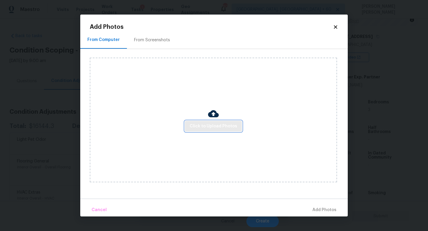
click at [213, 128] on span "Click to Upload Photos" at bounding box center [214, 126] width 48 height 7
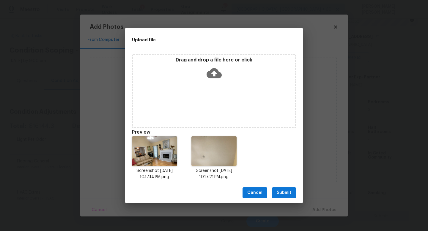
click at [201, 89] on div "Drag and drop a file here or click" at bounding box center [214, 91] width 164 height 74
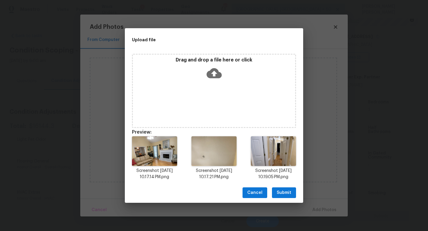
click at [286, 197] on button "Submit" at bounding box center [284, 193] width 24 height 11
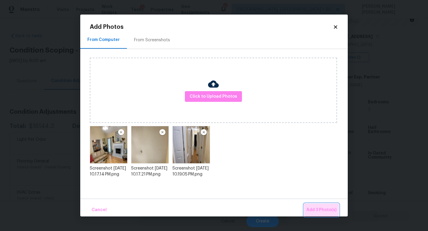
click at [317, 208] on span "Add 3 Photo(s)" at bounding box center [321, 210] width 30 height 7
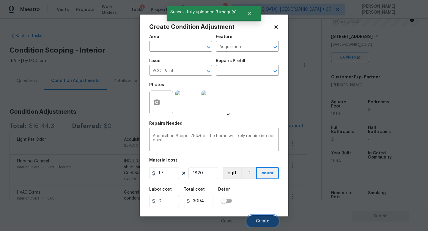
click at [265, 222] on span "Create" at bounding box center [262, 221] width 13 height 4
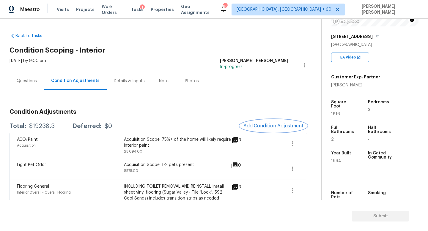
click at [278, 128] on span "Add Condition Adjustment" at bounding box center [273, 125] width 60 height 5
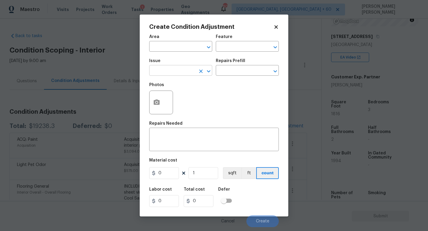
click at [166, 73] on input "text" at bounding box center [172, 71] width 46 height 9
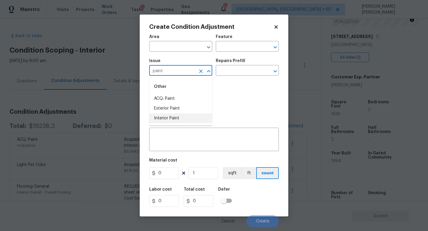
click at [169, 117] on li "Interior Paint" at bounding box center [180, 119] width 63 height 10
type input "Interior Paint"
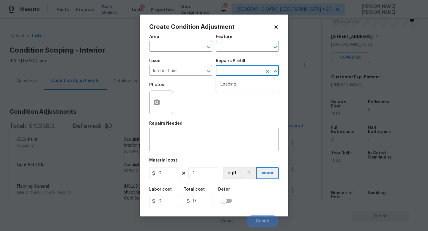
click at [224, 73] on input "text" at bounding box center [239, 71] width 46 height 9
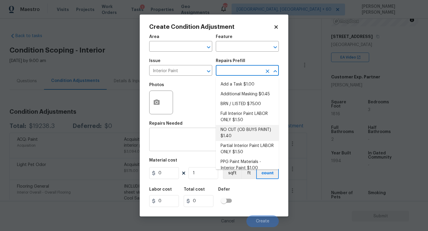
scroll to position [16, 0]
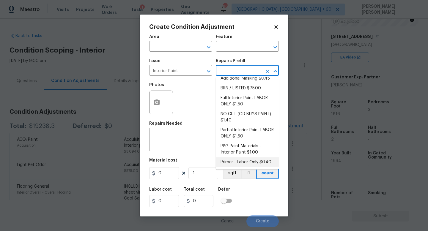
click at [222, 161] on li "Primer - Labor Only $0.40" at bounding box center [247, 163] width 63 height 10
type input "Overall Paint"
type textarea "Interior primer - PRIMER PROVIDED BY OPENDOOR - All nails, screws, drywall anch…"
type input "0.4"
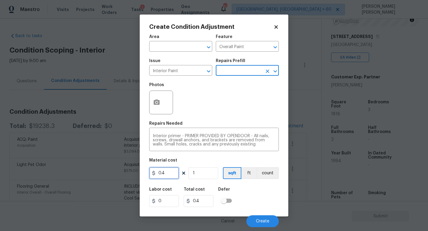
click at [167, 176] on input "0.4" at bounding box center [164, 173] width 30 height 12
type input "0.5"
click at [194, 166] on figure "Material cost 0.5 1 sqft ft count" at bounding box center [214, 169] width 130 height 22
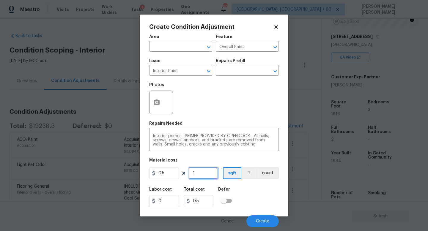
click at [198, 172] on input "1" at bounding box center [203, 173] width 30 height 12
type input "10"
type input "5"
type input "100"
type input "50"
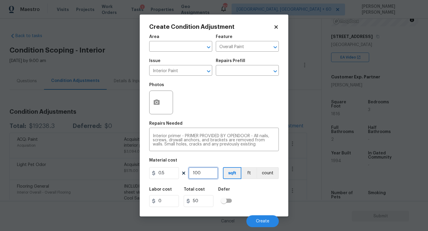
type input "1000"
type input "500"
type input "1000"
click at [261, 222] on span "Create" at bounding box center [262, 221] width 13 height 4
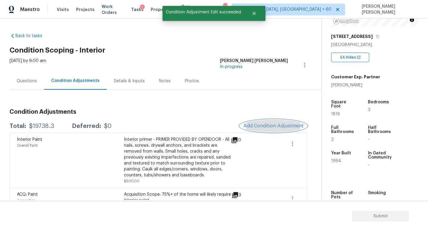
click at [269, 126] on span "Add Condition Adjustment" at bounding box center [273, 125] width 60 height 5
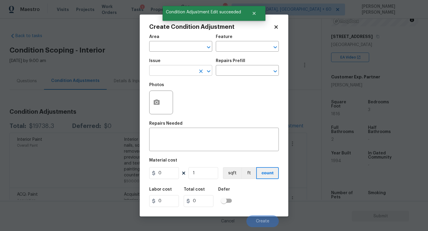
click at [169, 73] on input "text" at bounding box center [172, 71] width 46 height 9
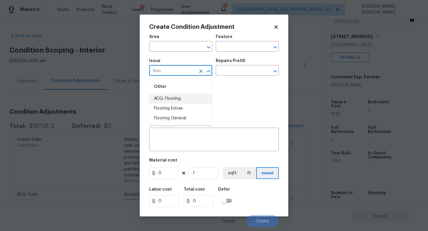
click at [177, 98] on li "ACQ: Flooring" at bounding box center [180, 99] width 63 height 10
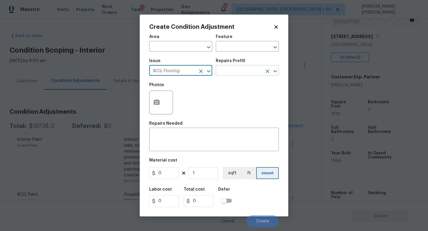
type input "ACQ: Flooring"
click at [236, 73] on input "text" at bounding box center [239, 71] width 46 height 9
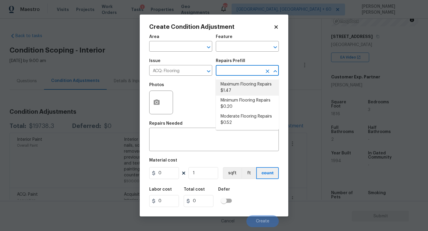
click at [234, 91] on li "Maximum Flooring Repairs $1.47" at bounding box center [247, 88] width 63 height 16
type input "Acquisition"
type textarea "Acquisition Scope: Maximum flooring repairs"
type input "1.47"
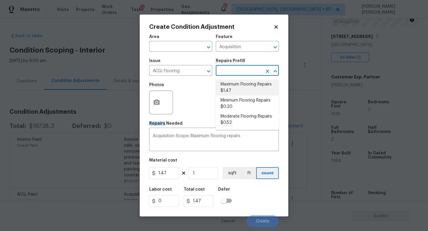
click at [234, 91] on div "Photos" at bounding box center [214, 98] width 130 height 39
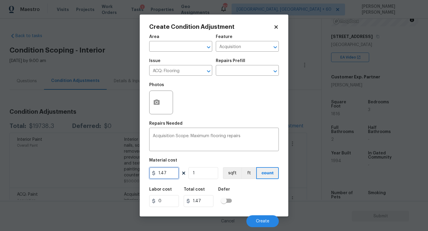
click at [172, 175] on input "1.47" at bounding box center [164, 173] width 30 height 12
type input "1.43"
click at [218, 174] on input "1" at bounding box center [203, 173] width 30 height 12
type input "12"
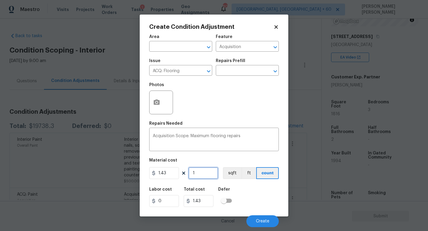
type input "17.16"
type input "120"
type input "171.6"
type input "1200"
type input "1716"
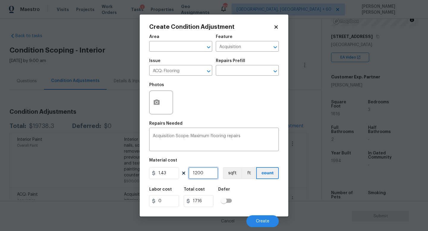
type input "1200"
click at [161, 97] on button "button" at bounding box center [156, 102] width 14 height 23
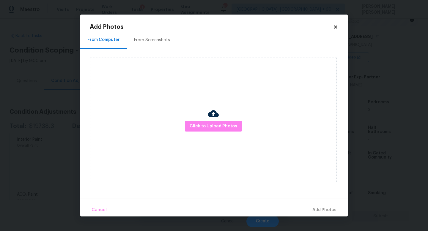
click at [209, 137] on div "Click to Upload Photos" at bounding box center [213, 120] width 247 height 125
click at [215, 126] on span "Click to Upload Photos" at bounding box center [214, 126] width 48 height 7
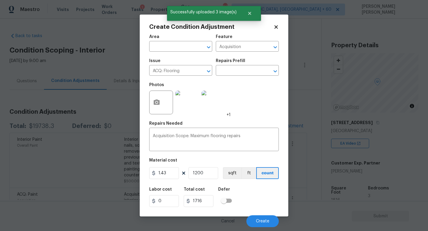
scroll to position [86, 0]
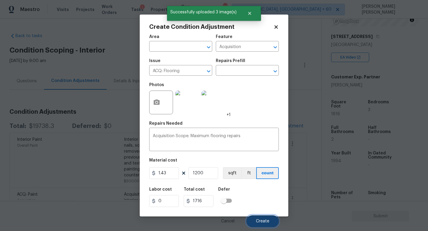
click at [263, 220] on span "Create" at bounding box center [262, 221] width 13 height 4
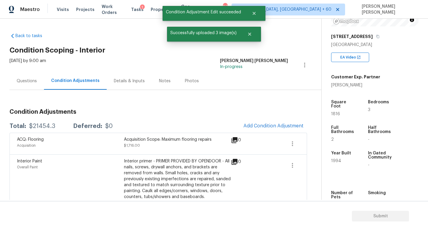
click at [43, 128] on div "$21454.3" at bounding box center [42, 126] width 26 height 6
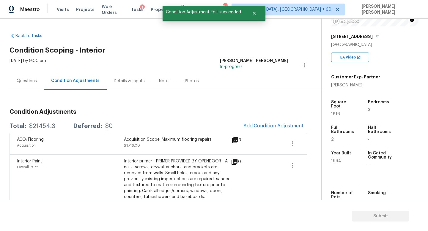
click at [43, 128] on div "$21454.3" at bounding box center [42, 126] width 26 height 6
copy div "$21454.3"
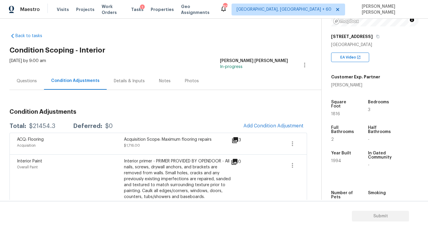
click at [375, 40] on div "[STREET_ADDRESS]" at bounding box center [374, 36] width 87 height 11
click at [376, 37] on icon "button" at bounding box center [378, 37] width 4 height 4
click at [28, 81] on div "Questions" at bounding box center [27, 81] width 20 height 6
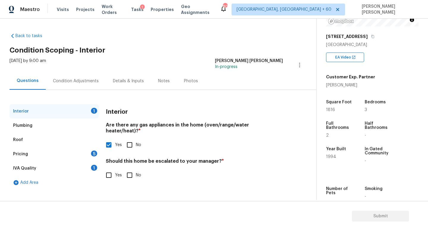
click at [47, 149] on div "Pricing 5" at bounding box center [54, 154] width 89 height 14
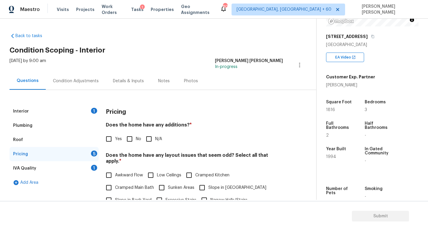
click at [136, 139] on span "No" at bounding box center [138, 139] width 5 height 6
click at [136, 139] on input "No" at bounding box center [129, 139] width 12 height 12
checkbox input "true"
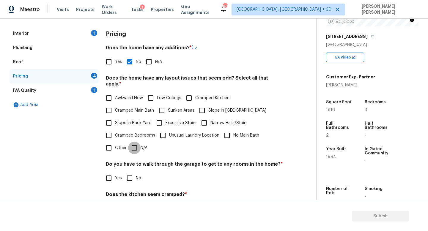
click at [131, 142] on input "N/A" at bounding box center [134, 148] width 12 height 12
checkbox input "true"
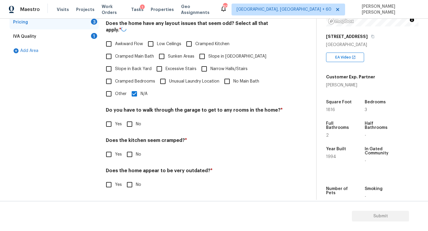
click at [132, 123] on input "No" at bounding box center [129, 124] width 12 height 12
checkbox input "true"
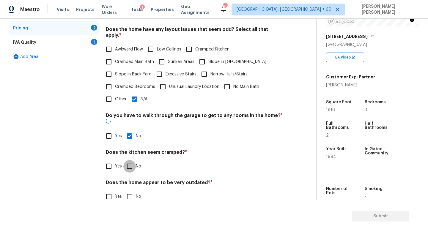
click at [130, 160] on input "No" at bounding box center [129, 166] width 12 height 12
checkbox input "true"
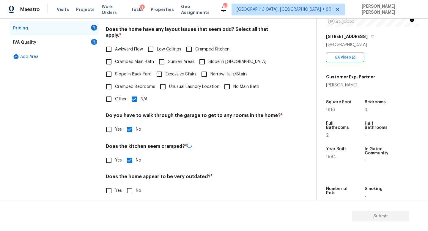
click at [130, 185] on input "No" at bounding box center [129, 191] width 12 height 12
checkbox input "true"
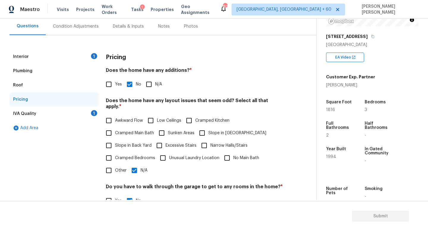
scroll to position [50, 0]
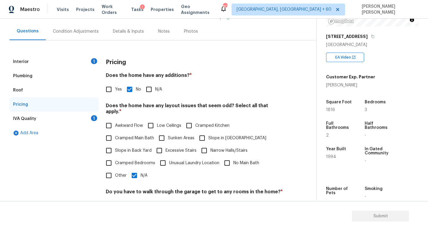
click at [73, 115] on div "IVA Quality 1" at bounding box center [54, 119] width 89 height 14
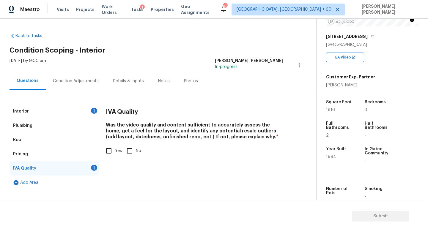
click at [102, 150] on div "Interior 1 Plumbing Roof Pricing IVA Quality 1 Add Area IVA Quality Was the vid…" at bounding box center [156, 147] width 292 height 86
click at [107, 150] on input "Yes" at bounding box center [109, 151] width 12 height 12
checkbox input "true"
click at [62, 99] on div "Interior 1 Plumbing Roof Pricing IVA Quality Add Area IVA Quality Was the video…" at bounding box center [156, 140] width 292 height 100
click at [62, 111] on div "Interior 1" at bounding box center [54, 111] width 89 height 14
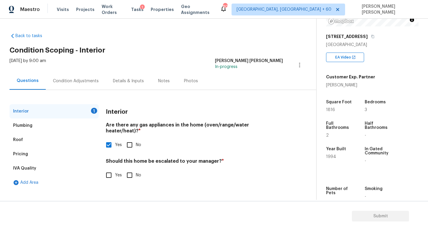
click at [128, 169] on input "No" at bounding box center [129, 175] width 12 height 12
checkbox input "true"
click at [63, 87] on div "Condition Adjustments" at bounding box center [76, 81] width 60 height 18
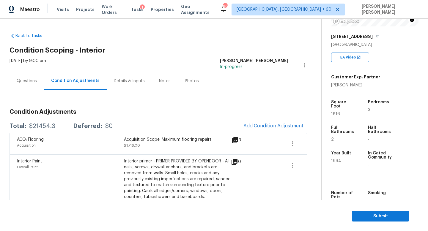
click at [28, 80] on div "Questions" at bounding box center [27, 81] width 20 height 6
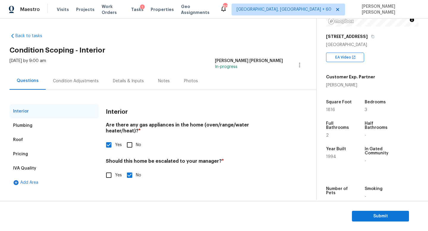
click at [45, 157] on div "Pricing" at bounding box center [54, 154] width 89 height 14
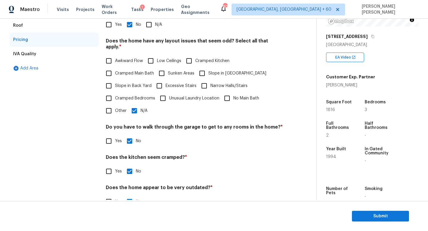
scroll to position [120, 0]
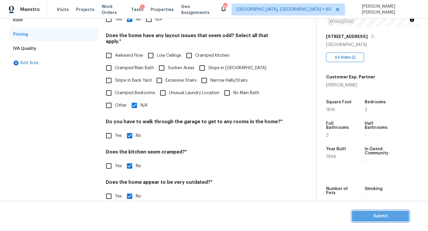
drag, startPoint x: 386, startPoint y: 213, endPoint x: 137, endPoint y: -14, distance: 336.6
click at [137, 0] on html "Maestro Visits Projects Work Orders Tasks 1 Properties Geo Assignments 806 [GEO…" at bounding box center [214, 115] width 428 height 231
click at [368, 218] on span "Submit" at bounding box center [381, 216] width 48 height 7
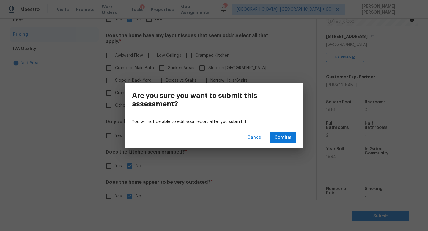
click at [280, 131] on div "Cancel Confirm" at bounding box center [214, 138] width 178 height 21
click at [280, 136] on span "Confirm" at bounding box center [282, 137] width 17 height 7
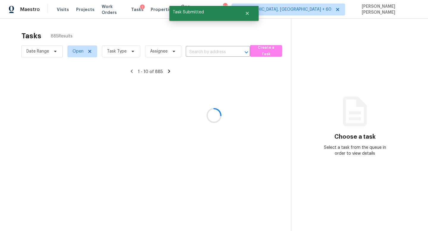
drag, startPoint x: 280, startPoint y: 136, endPoint x: 182, endPoint y: 39, distance: 137.9
click at [259, 134] on div at bounding box center [214, 115] width 428 height 231
